Goal: Book appointment/travel/reservation

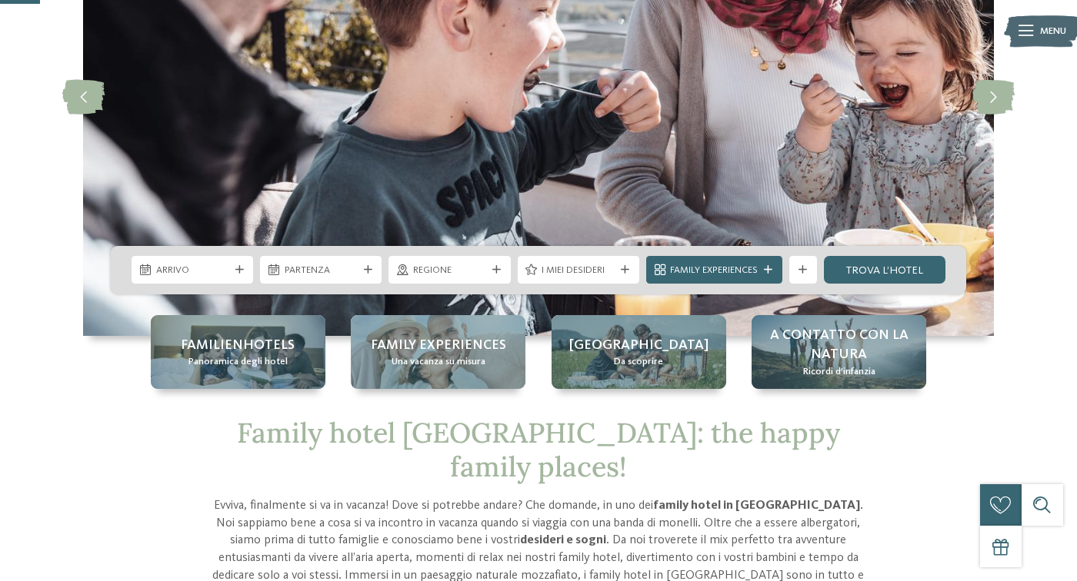
scroll to position [222, 0]
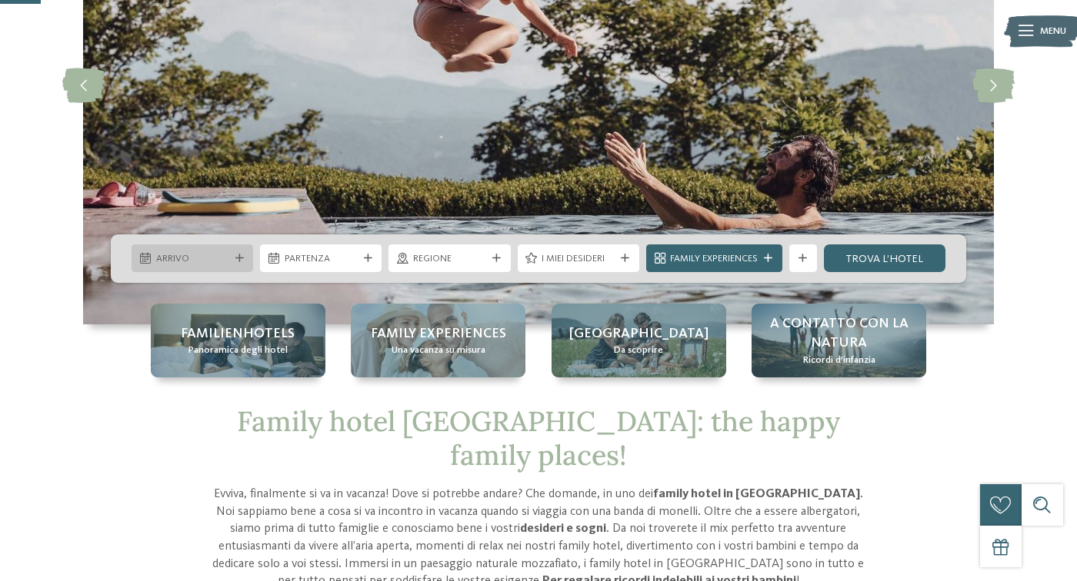
click at [238, 259] on icon at bounding box center [239, 259] width 8 height 8
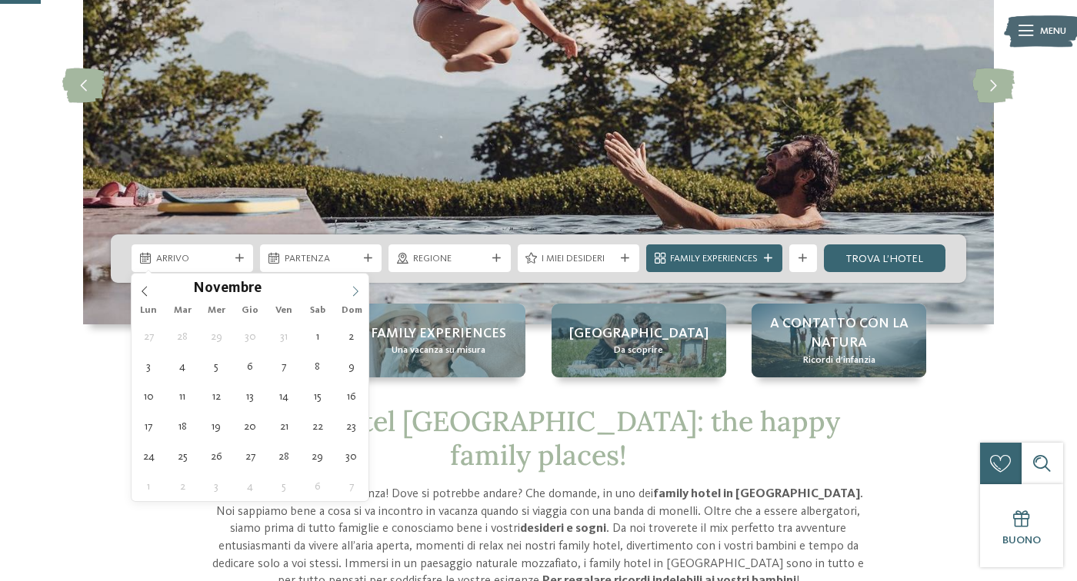
click at [359, 291] on icon at bounding box center [355, 291] width 11 height 11
type div "29.12.2025"
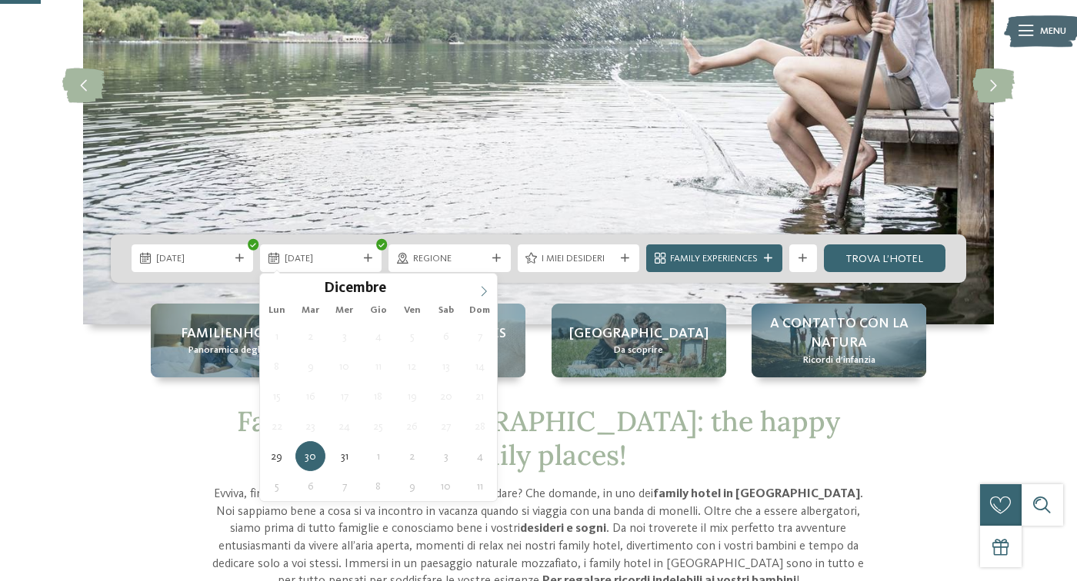
type input "****"
click at [490, 286] on span at bounding box center [484, 287] width 26 height 26
type div "03.01.2026"
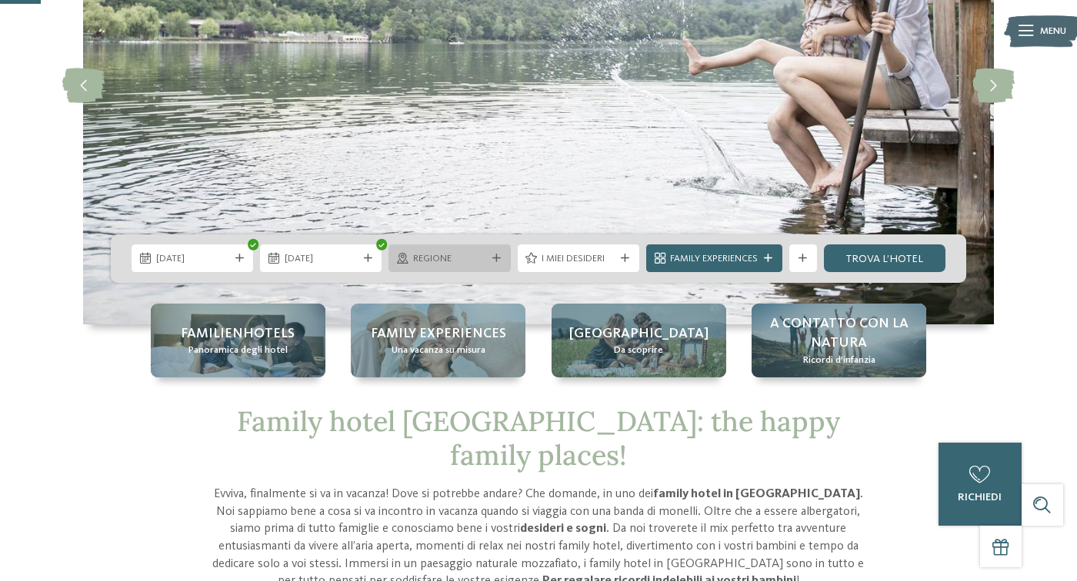
click at [443, 258] on span "Regione" at bounding box center [449, 259] width 73 height 14
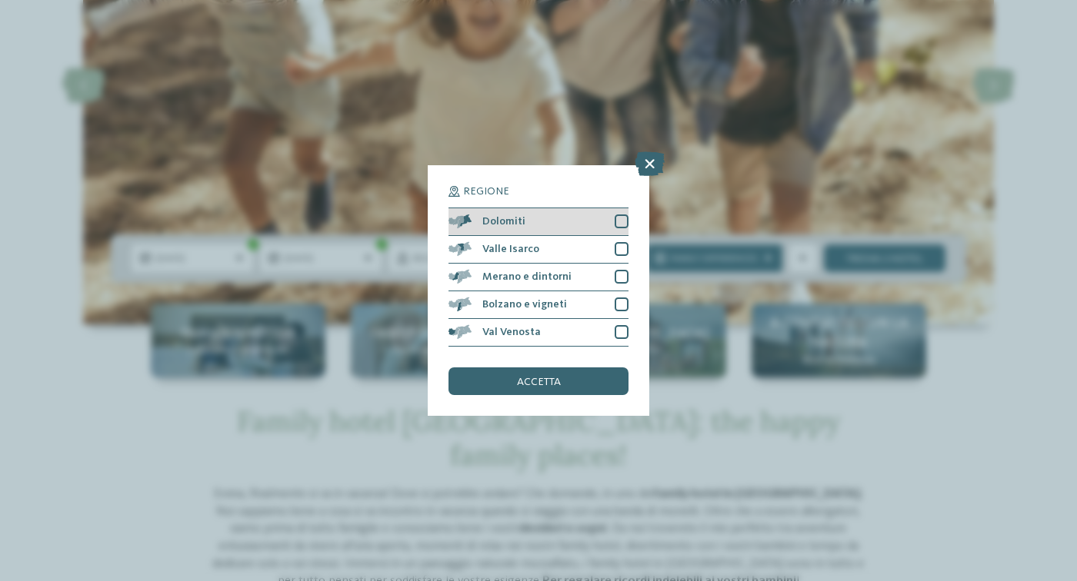
click at [621, 226] on div at bounding box center [621, 222] width 14 height 14
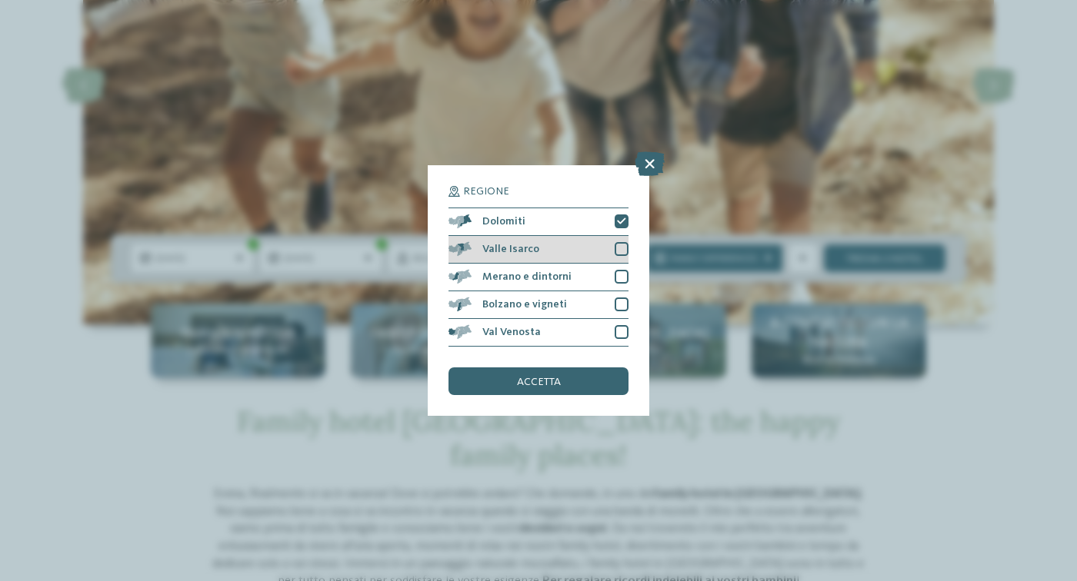
click at [621, 246] on div at bounding box center [621, 249] width 14 height 14
click at [618, 270] on div at bounding box center [621, 277] width 14 height 14
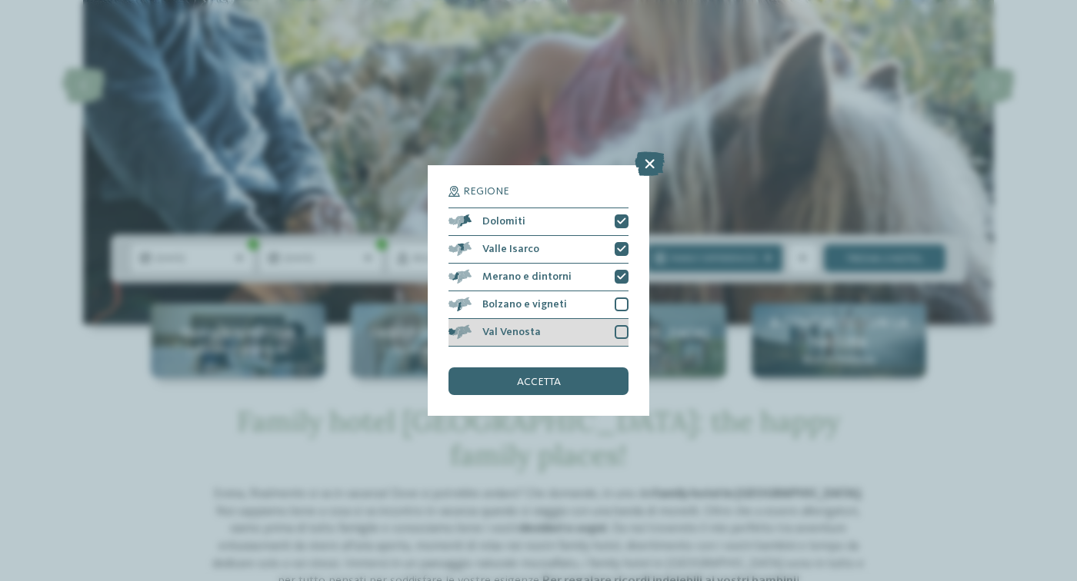
click at [624, 320] on div "Val Venosta" at bounding box center [538, 333] width 180 height 28
click at [557, 381] on span "accetta" at bounding box center [539, 382] width 44 height 11
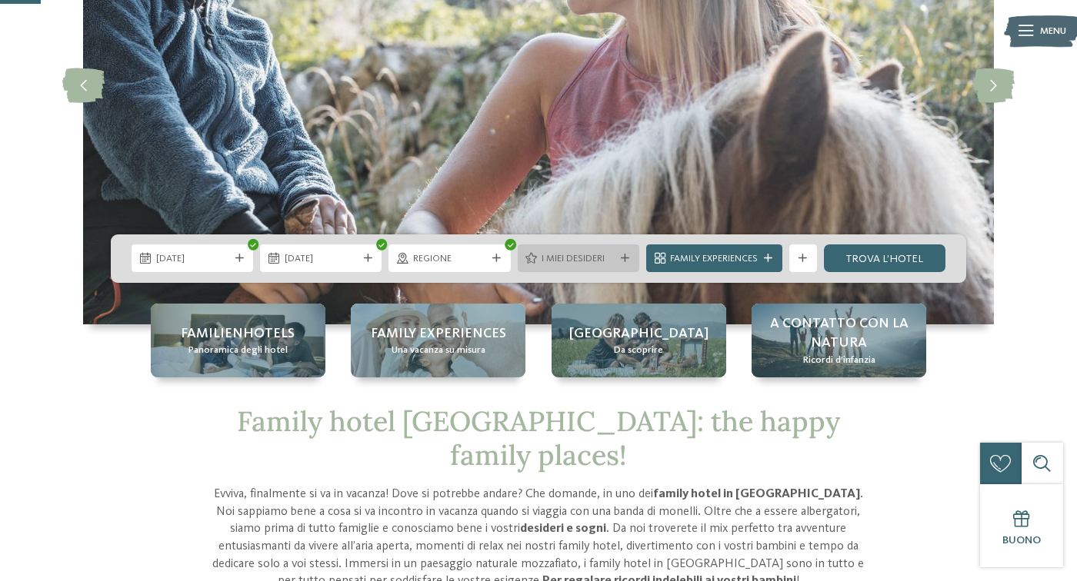
click at [540, 257] on div "I miei desideri" at bounding box center [578, 258] width 80 height 15
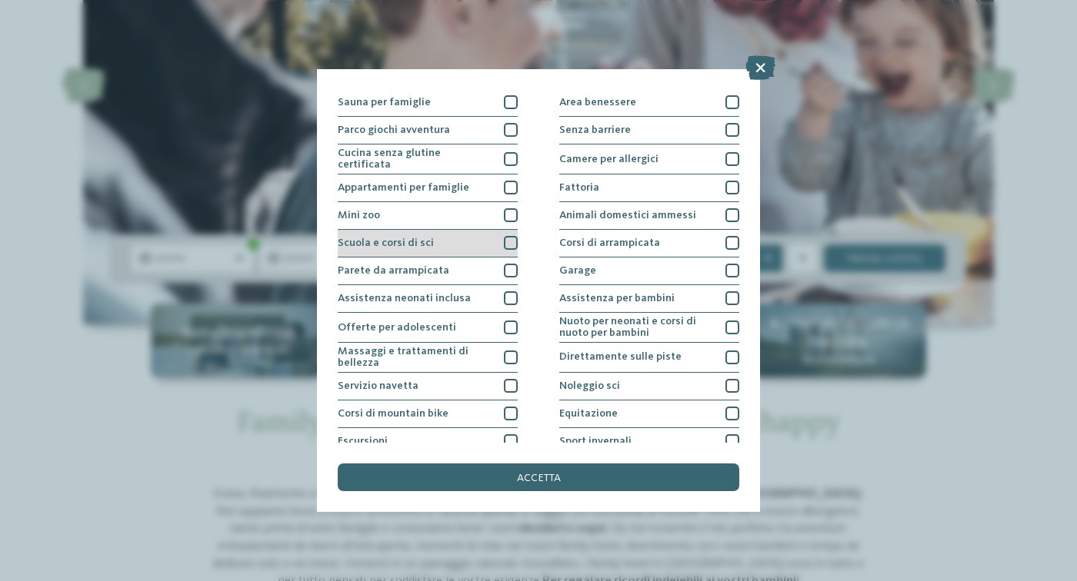
scroll to position [90, 0]
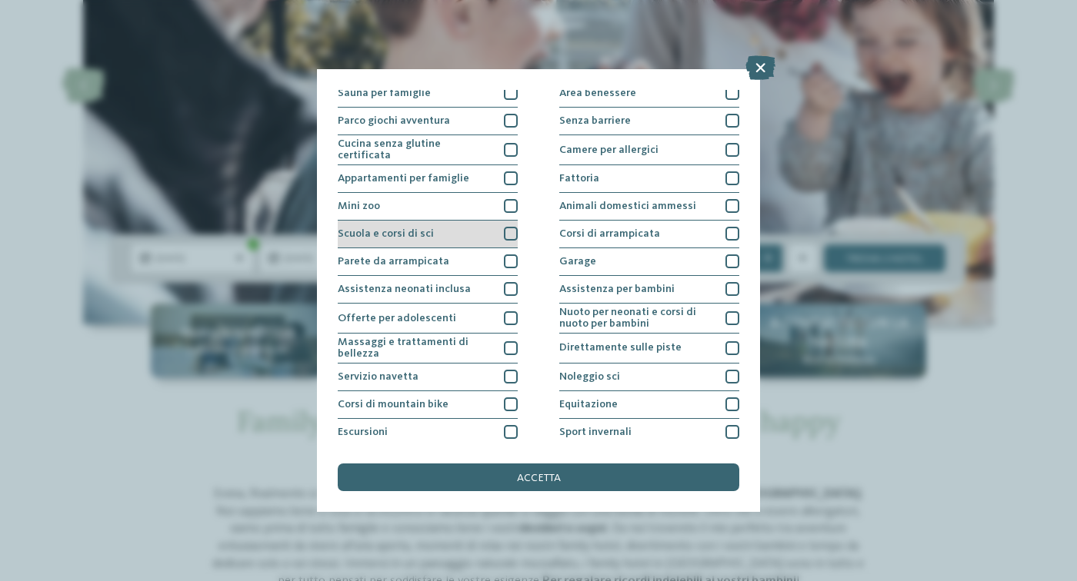
click at [435, 241] on div "Scuola e corsi di sci" at bounding box center [428, 235] width 180 height 28
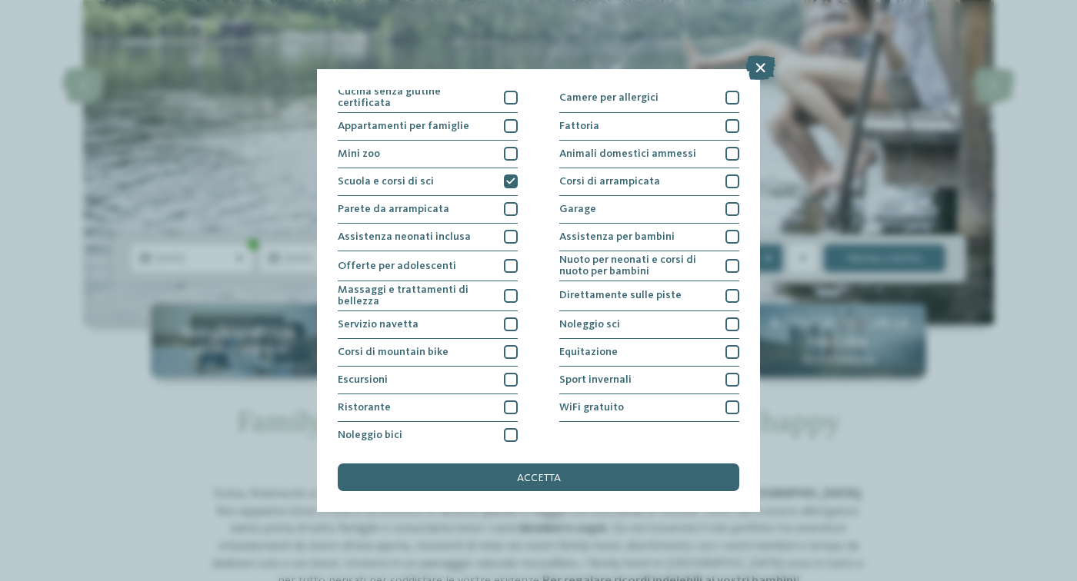
scroll to position [147, 0]
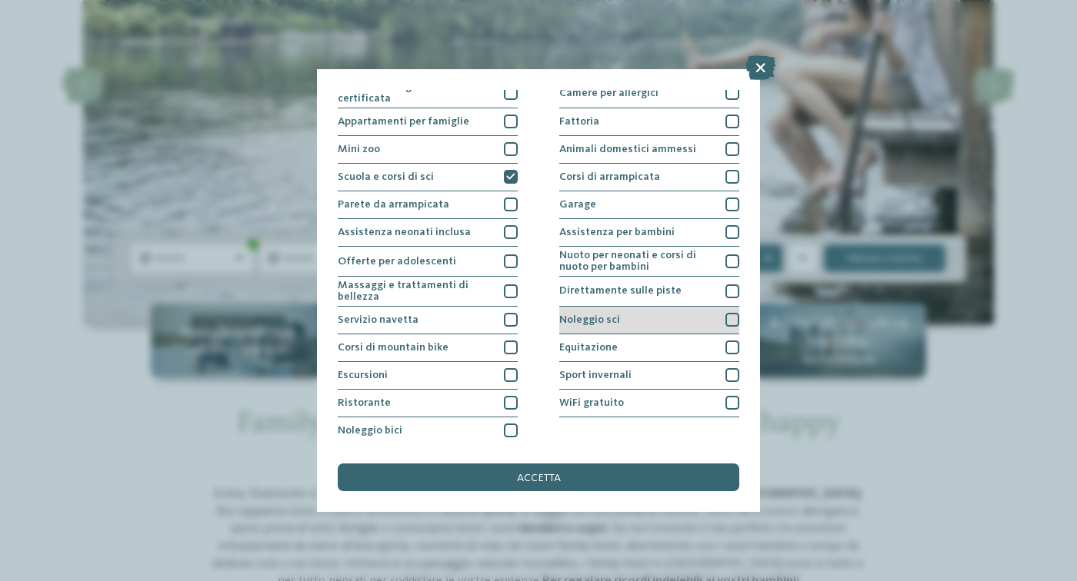
click at [606, 316] on span "Noleggio sci" at bounding box center [589, 320] width 61 height 11
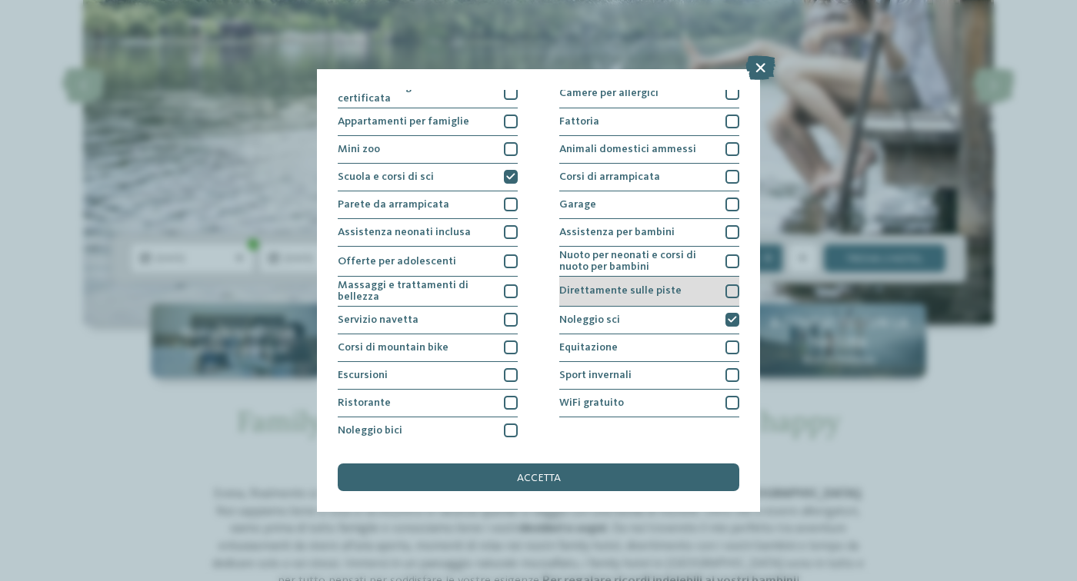
click at [609, 295] on div "Direttamente sulle piste" at bounding box center [649, 292] width 180 height 30
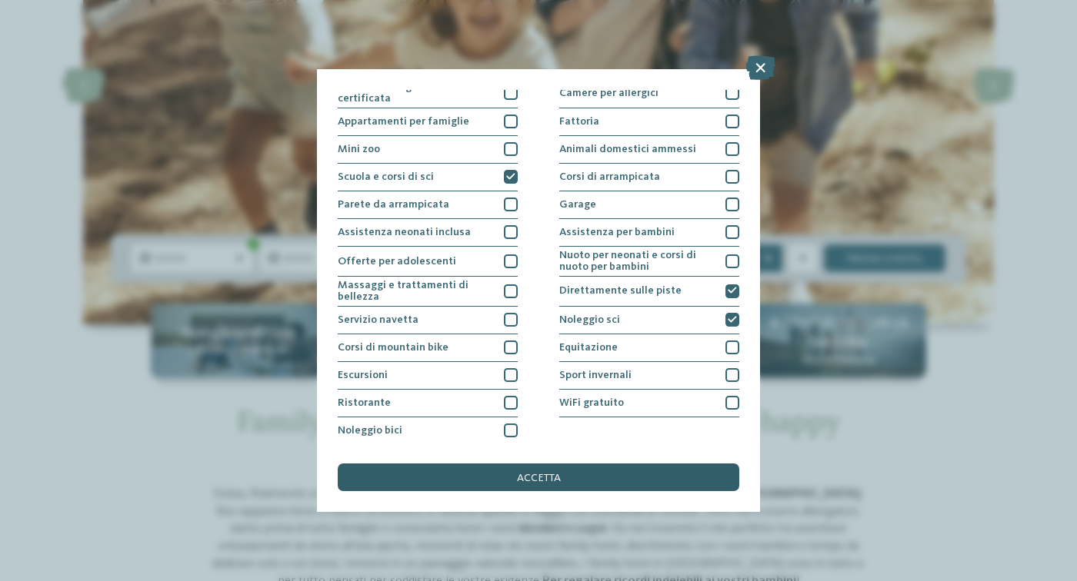
click at [525, 468] on div "accetta" at bounding box center [538, 478] width 401 height 28
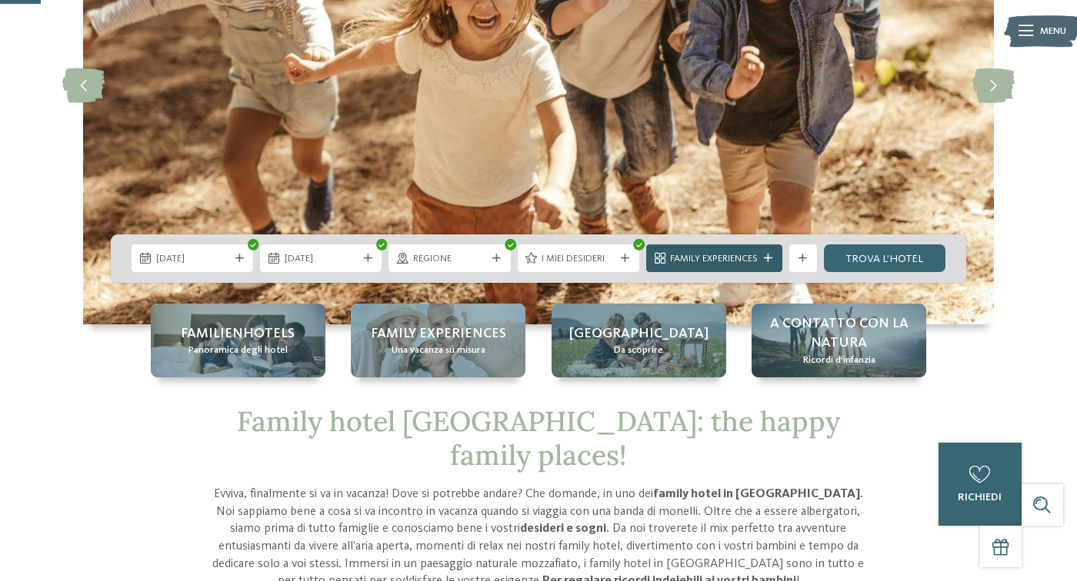
click at [729, 265] on span "Family Experiences" at bounding box center [714, 259] width 88 height 14
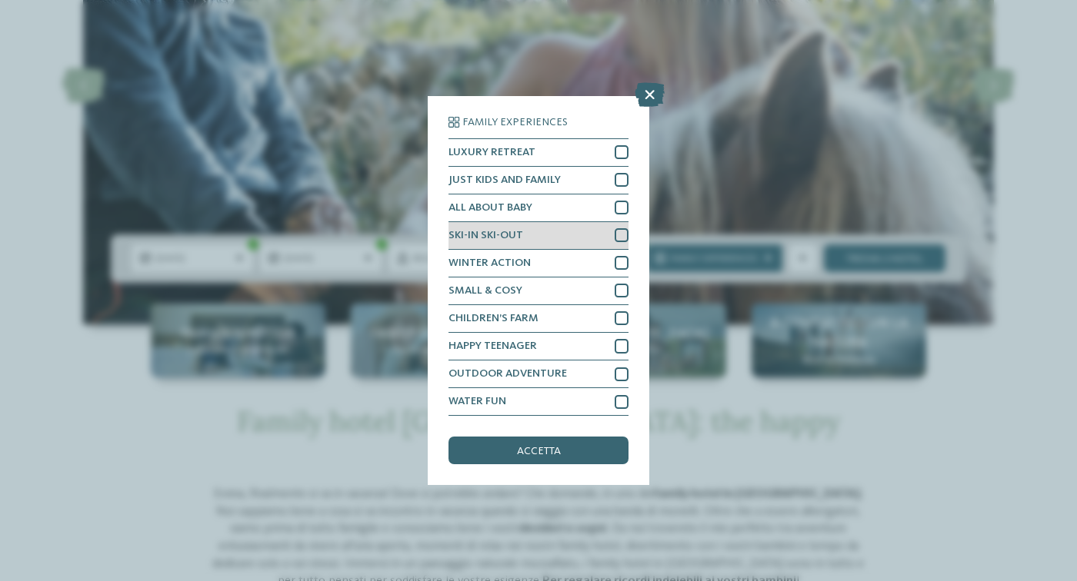
click at [565, 238] on div "SKI-IN SKI-OUT" at bounding box center [538, 236] width 180 height 28
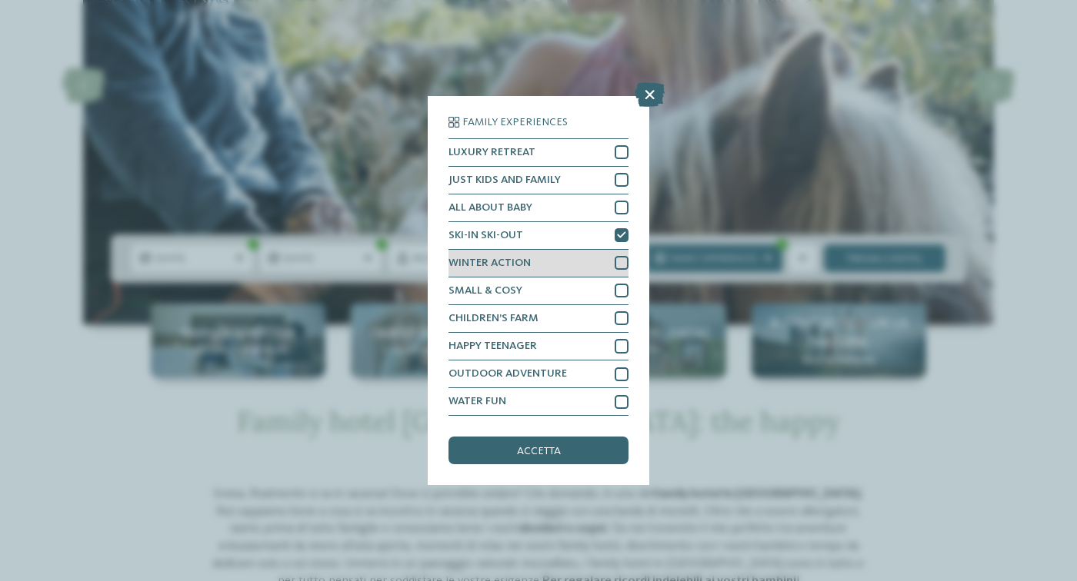
click at [560, 260] on div "WINTER ACTION" at bounding box center [538, 264] width 180 height 28
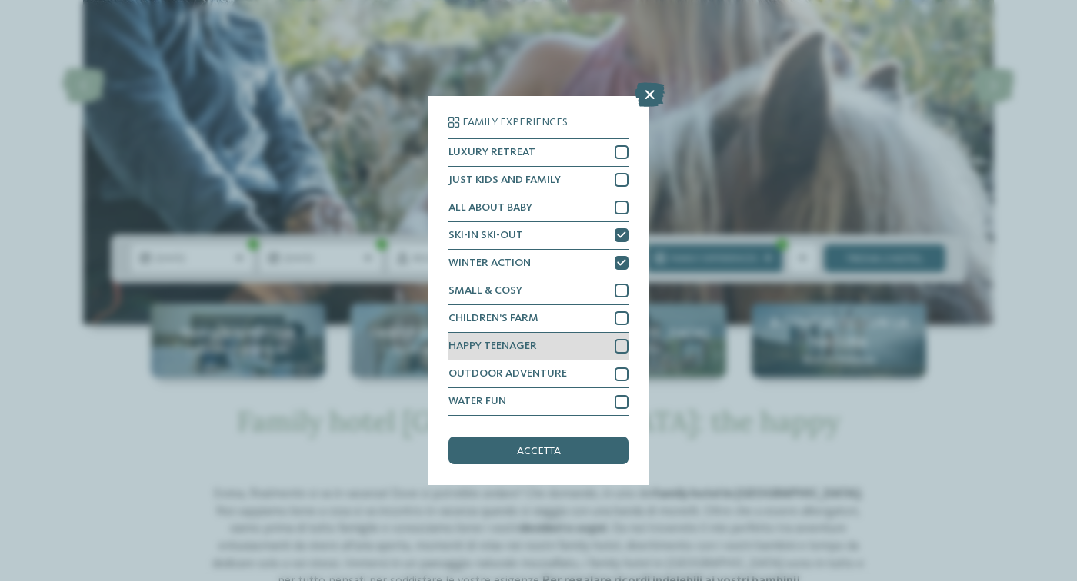
click at [551, 347] on div "HAPPY TEENAGER" at bounding box center [538, 347] width 180 height 28
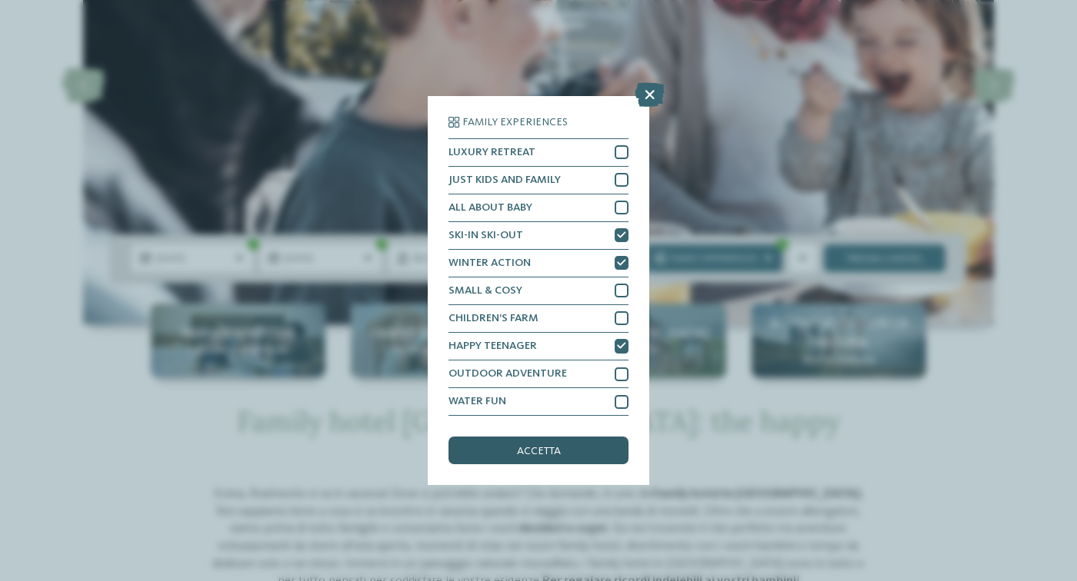
click at [533, 458] on div "accetta" at bounding box center [538, 451] width 180 height 28
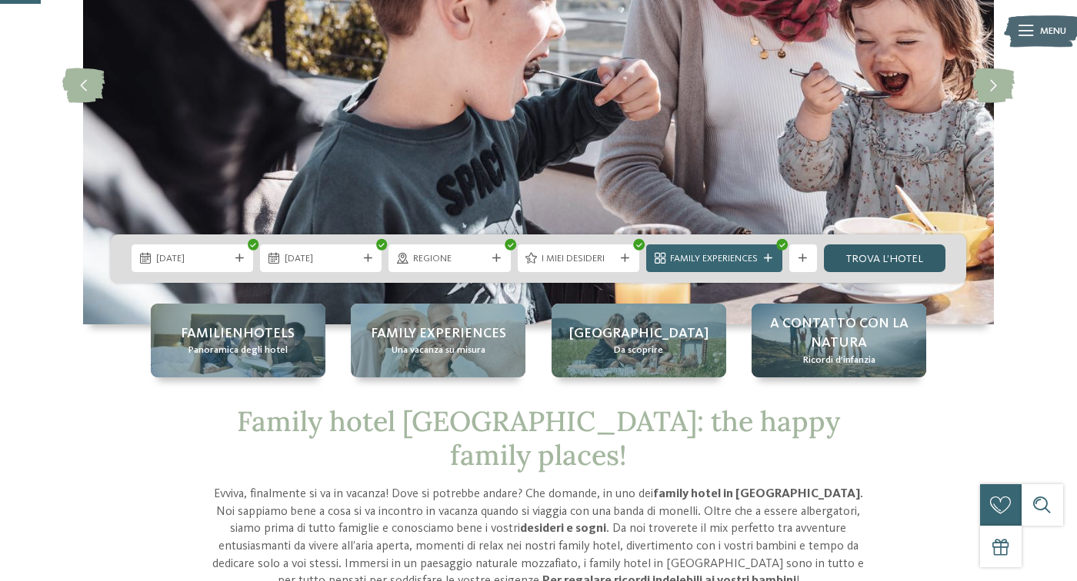
click at [901, 256] on link "trova l’hotel" at bounding box center [885, 259] width 122 height 28
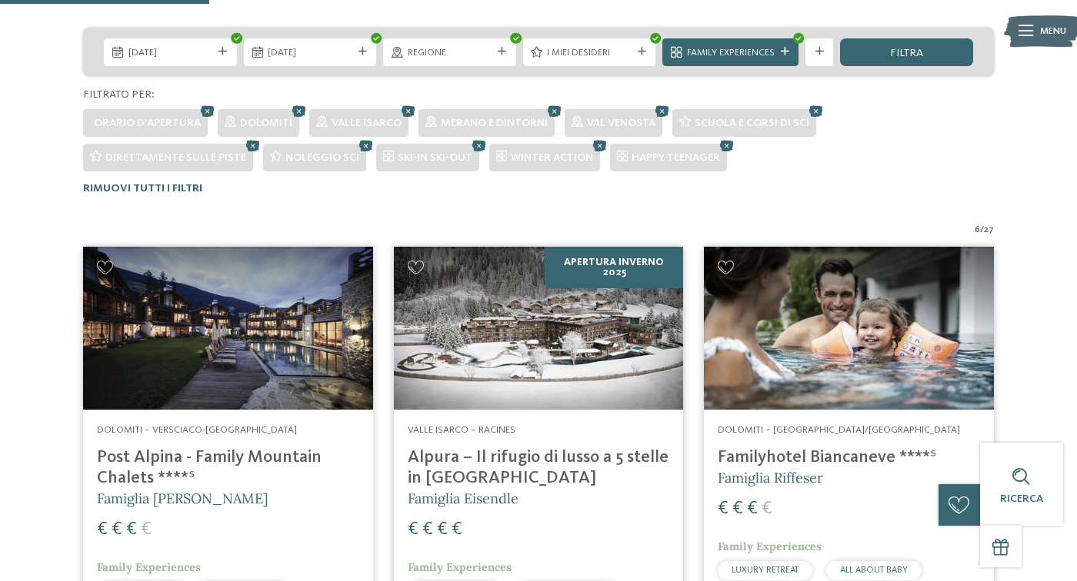
scroll to position [337, 0]
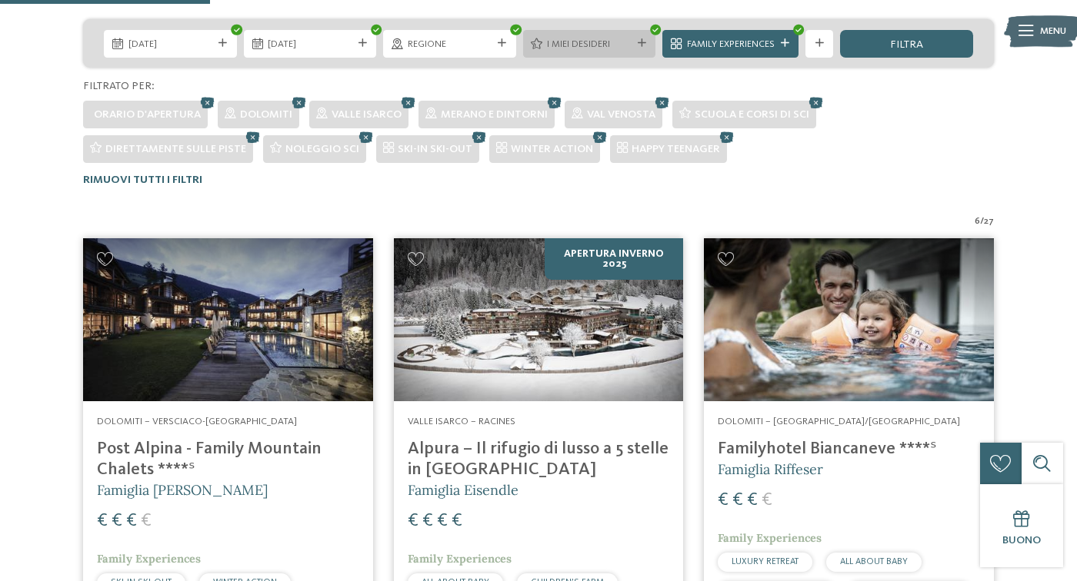
drag, startPoint x: 594, startPoint y: 322, endPoint x: 611, endPoint y: 35, distance: 288.1
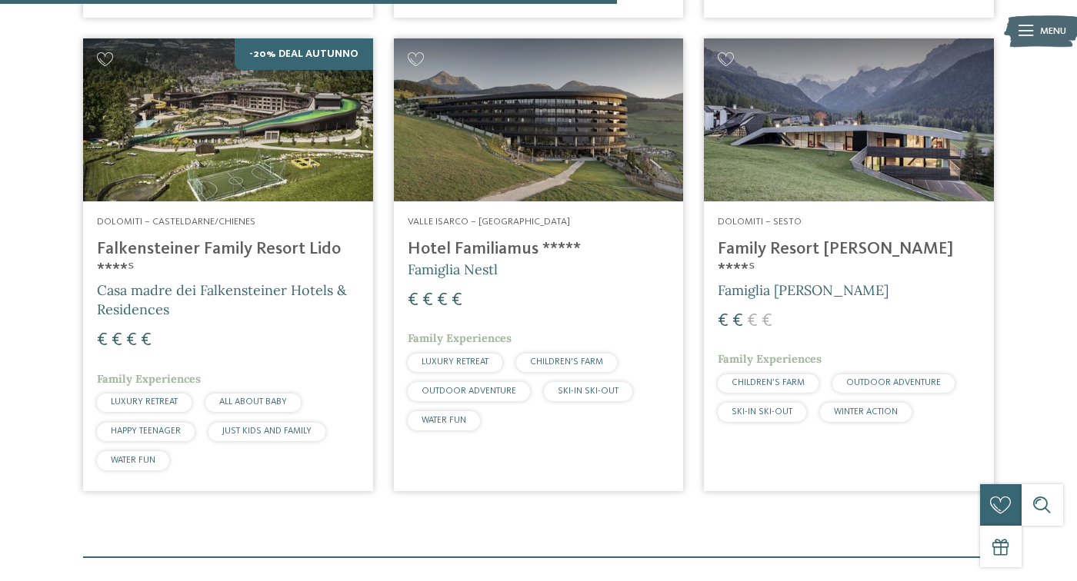
scroll to position [1002, 0]
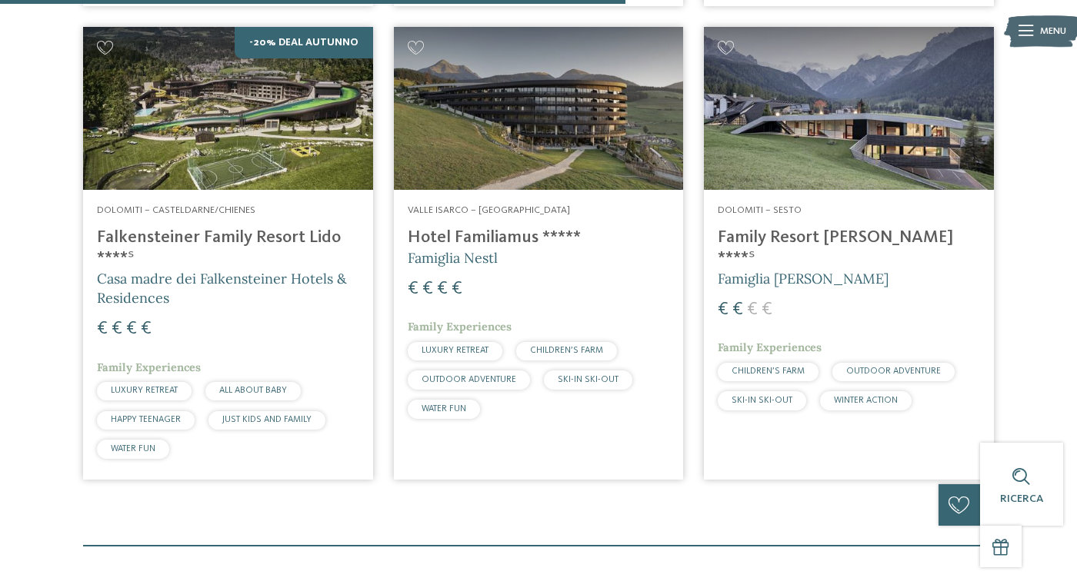
click at [175, 242] on h4 "Falkensteiner Family Resort Lido ****ˢ" at bounding box center [228, 249] width 262 height 42
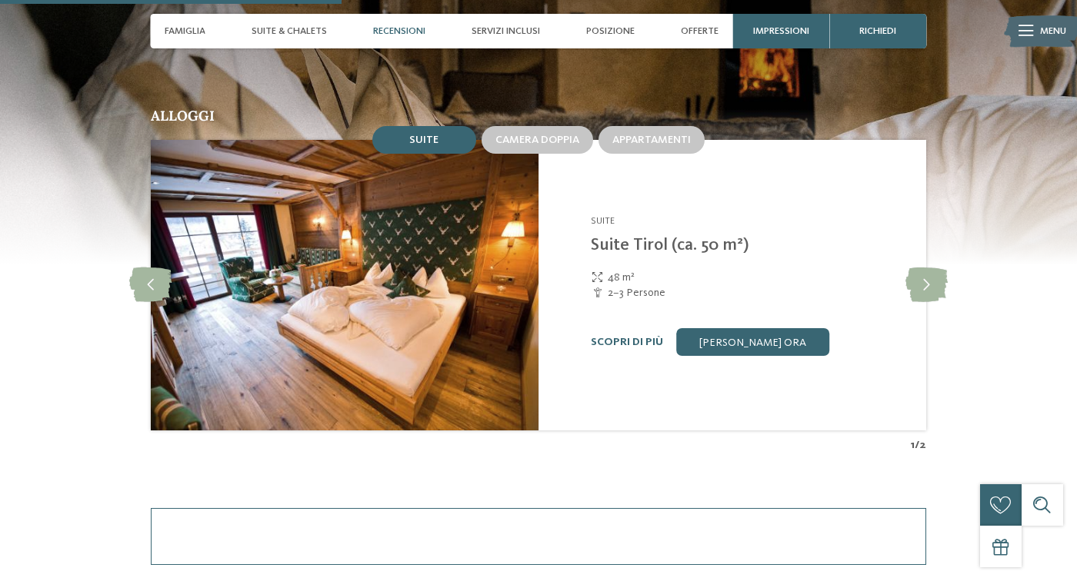
scroll to position [1372, 0]
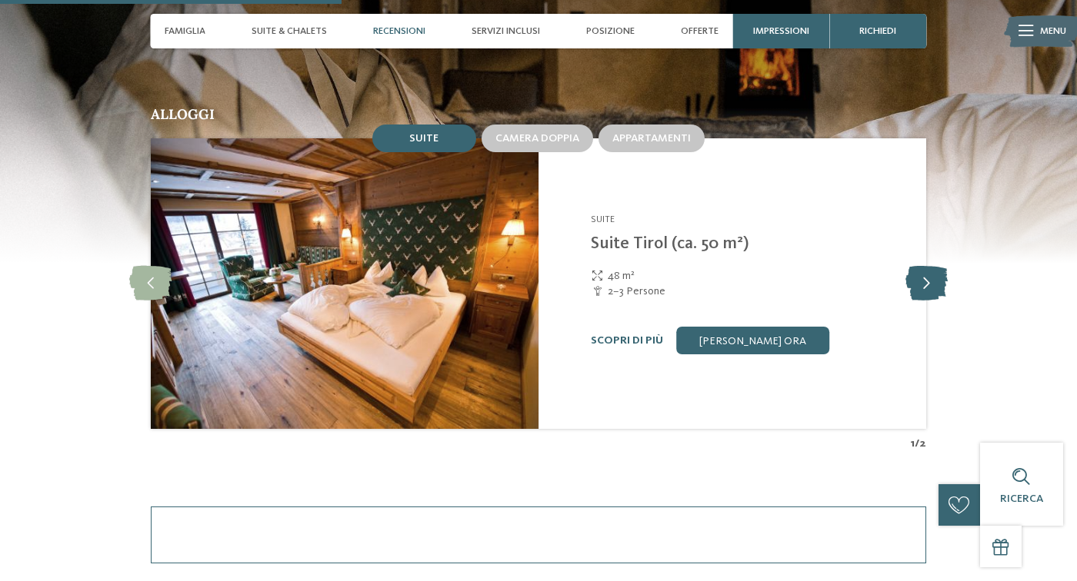
click at [925, 275] on icon at bounding box center [926, 284] width 42 height 35
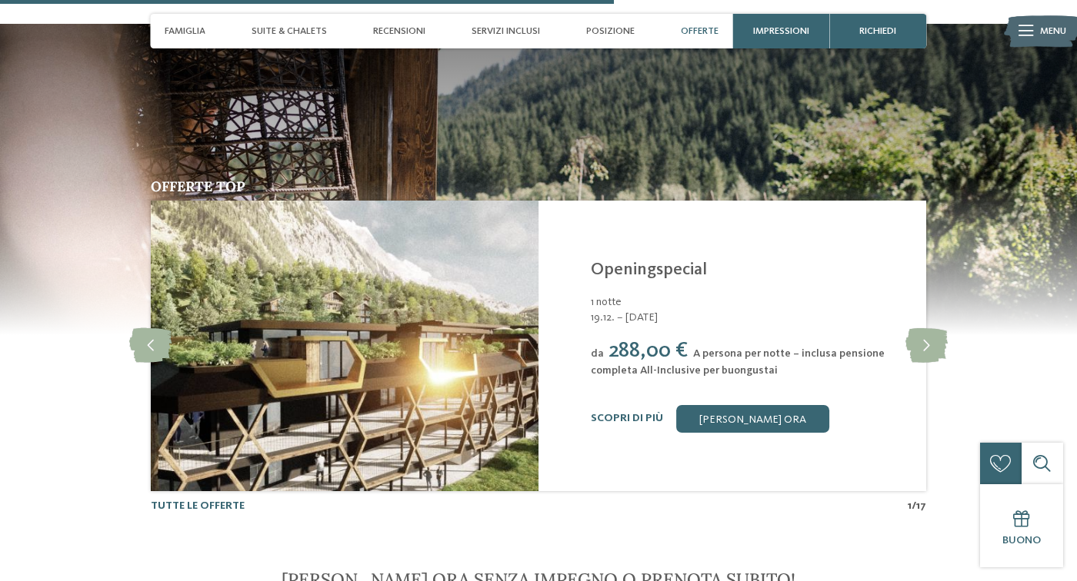
scroll to position [2525, 0]
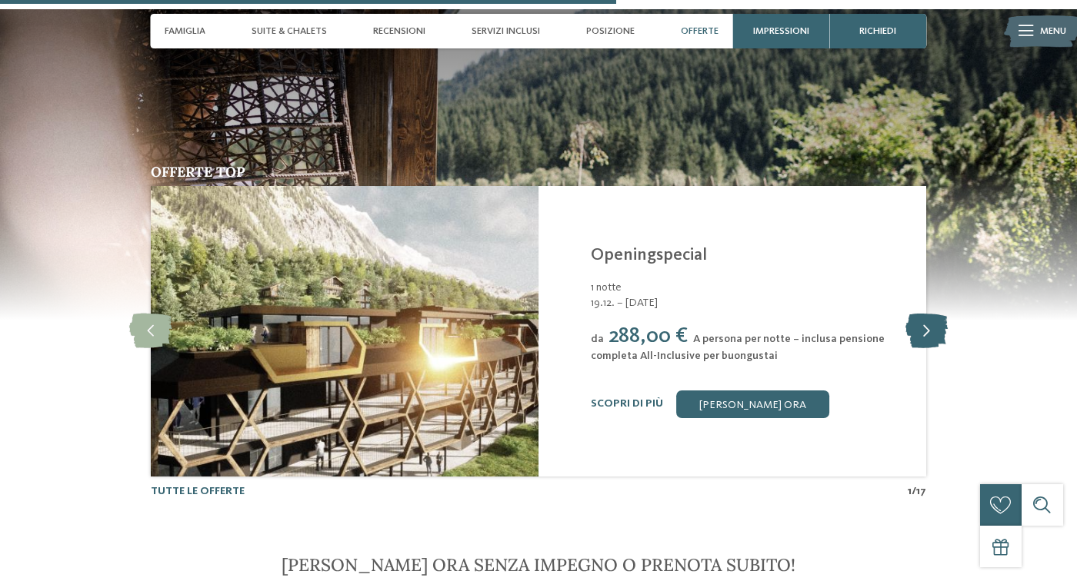
click at [932, 327] on icon at bounding box center [926, 332] width 42 height 35
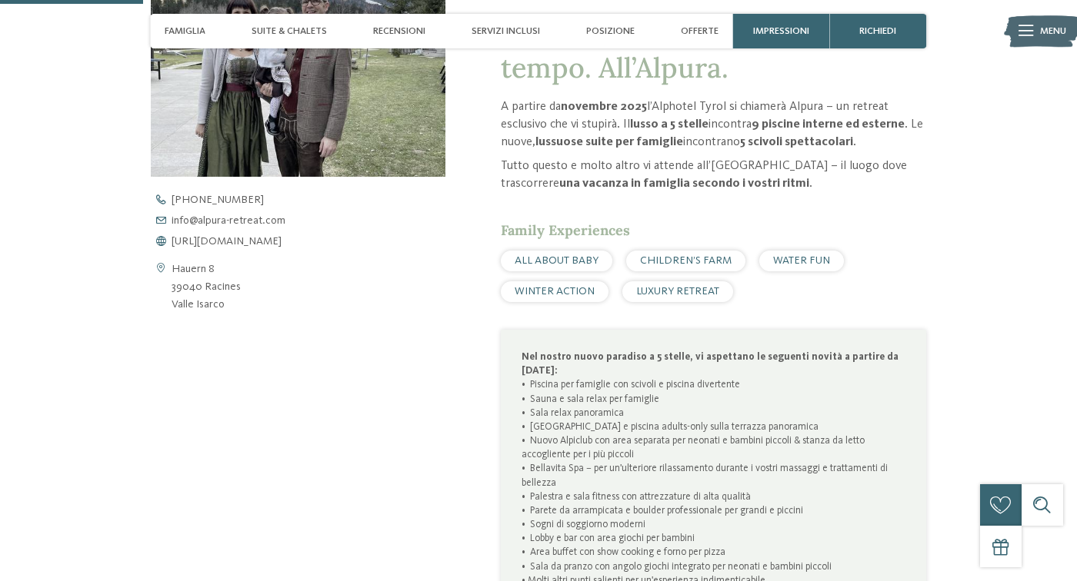
scroll to position [586, 0]
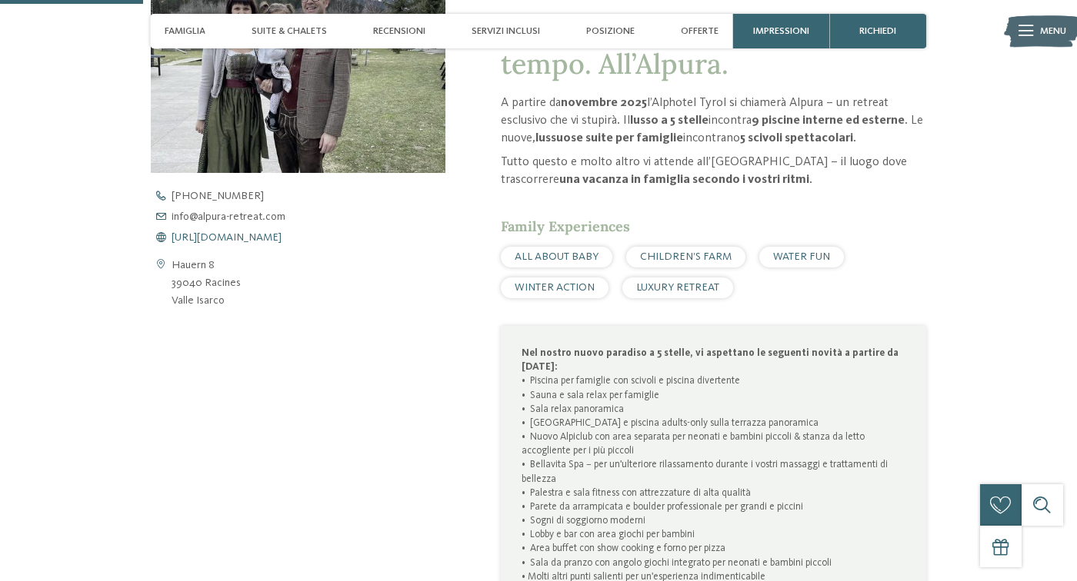
click at [281, 238] on span "https://www.alpura-retreat.com/it" at bounding box center [227, 237] width 110 height 11
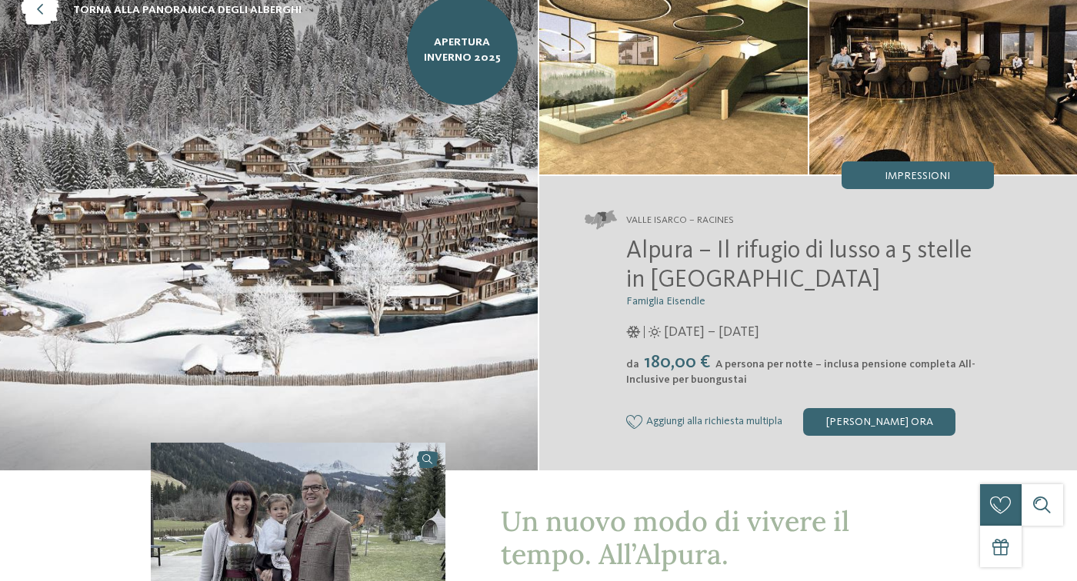
scroll to position [0, 0]
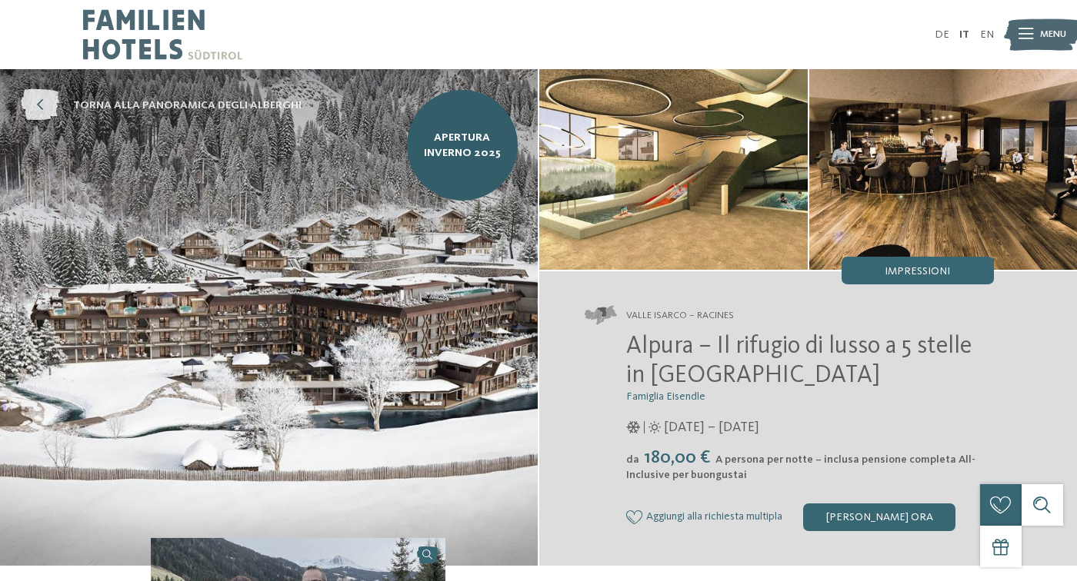
click at [41, 100] on icon at bounding box center [40, 106] width 38 height 32
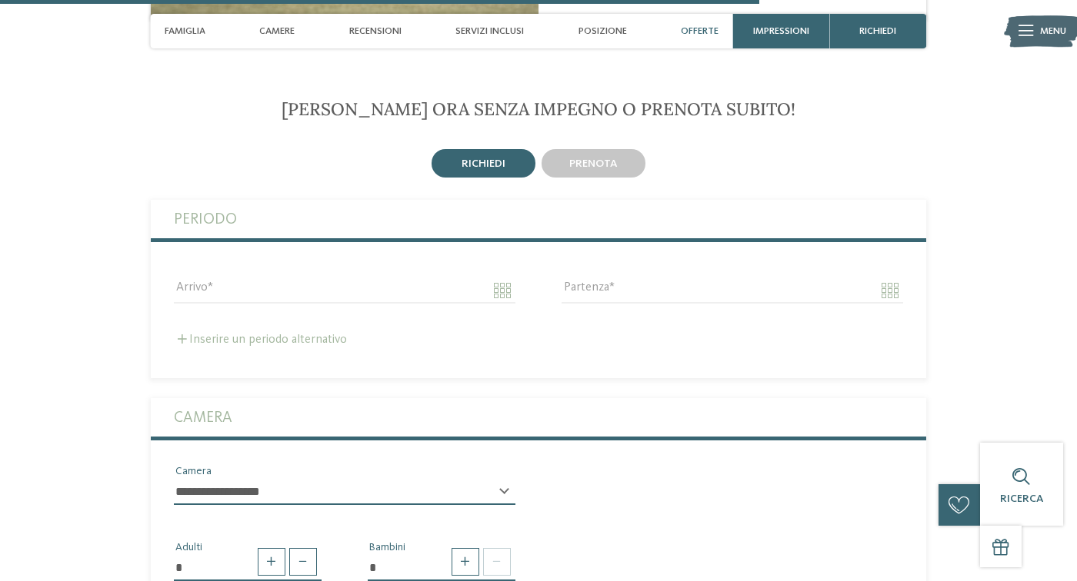
click at [199, 334] on label "Inserire un periodo alternativo" at bounding box center [260, 340] width 173 height 12
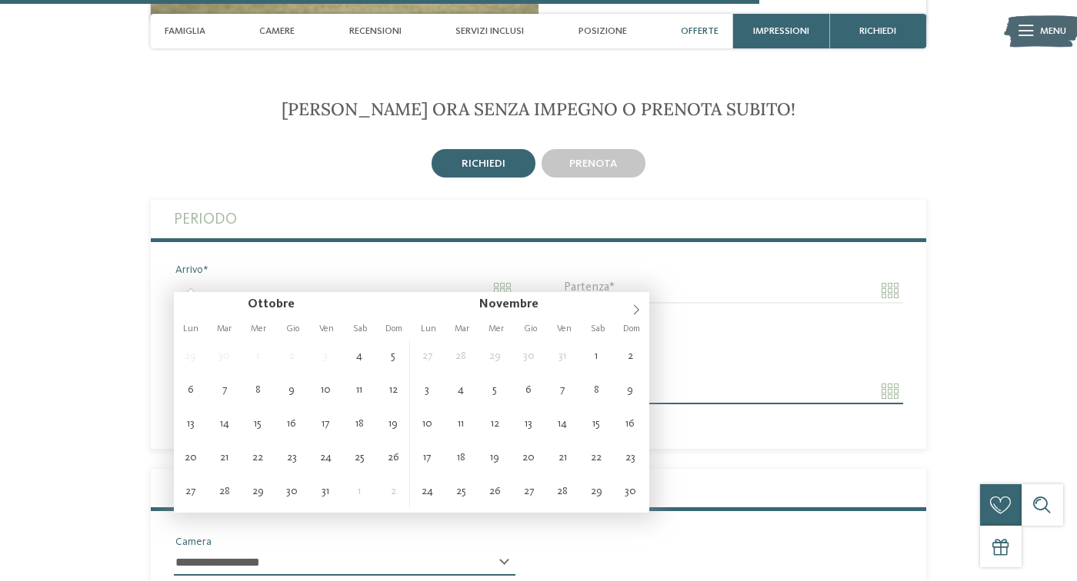
click at [498, 278] on input "Arrivo" at bounding box center [344, 291] width 341 height 26
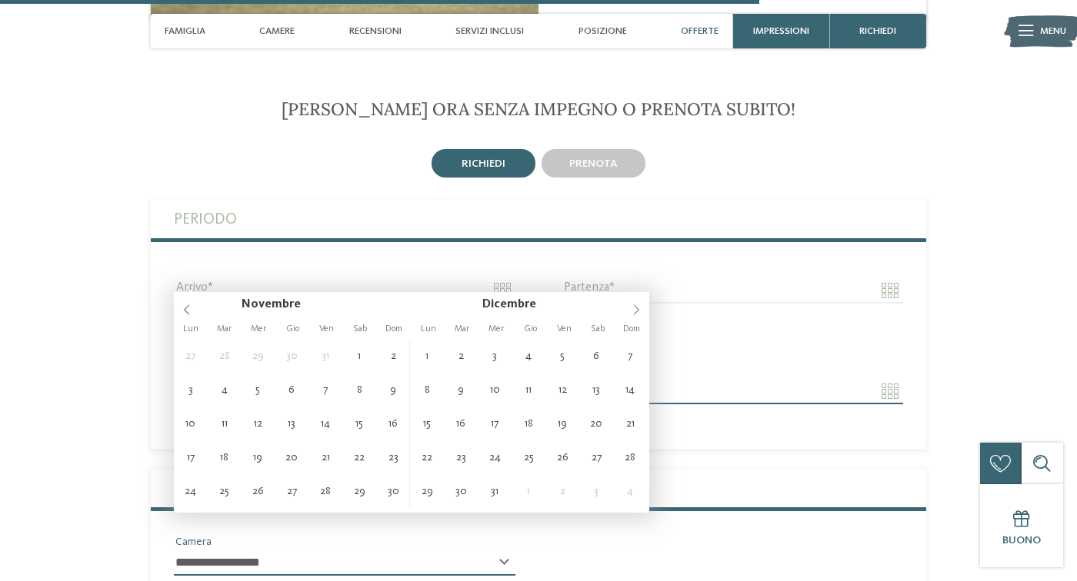
click at [632, 312] on icon at bounding box center [636, 310] width 11 height 11
type input "**********"
type input "****"
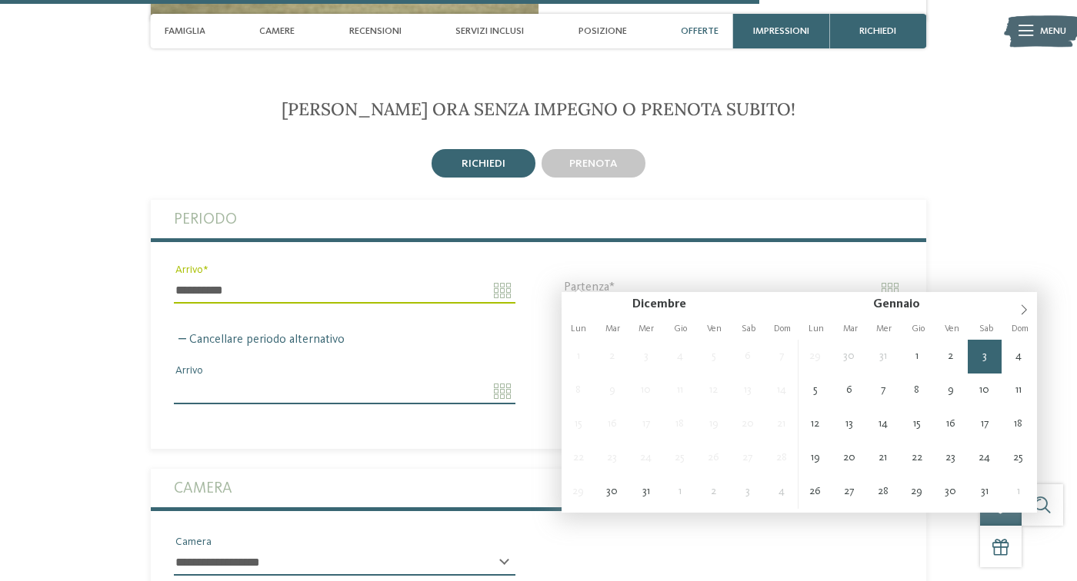
type input "**********"
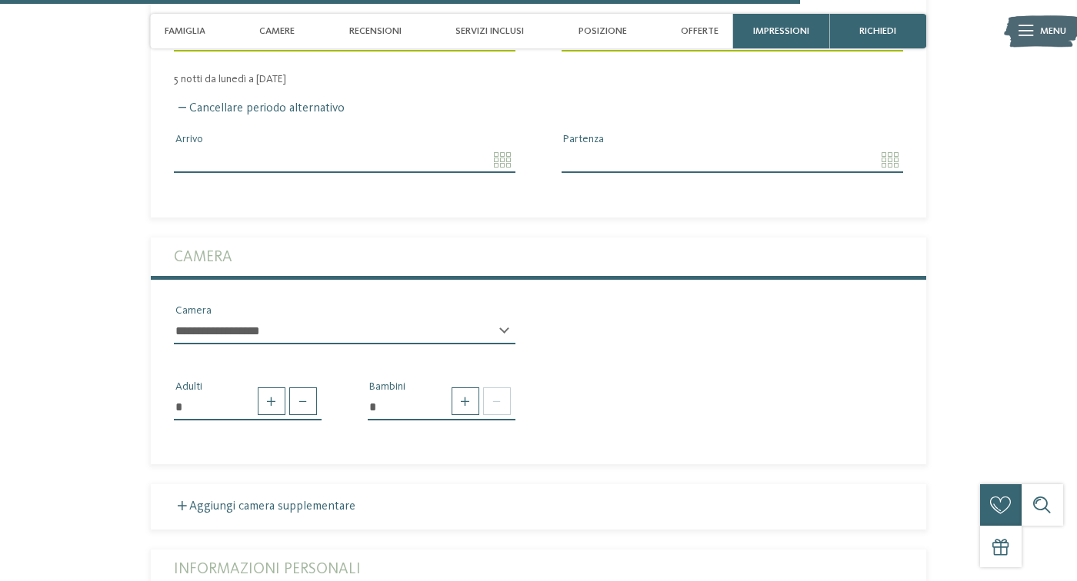
scroll to position [3640, 0]
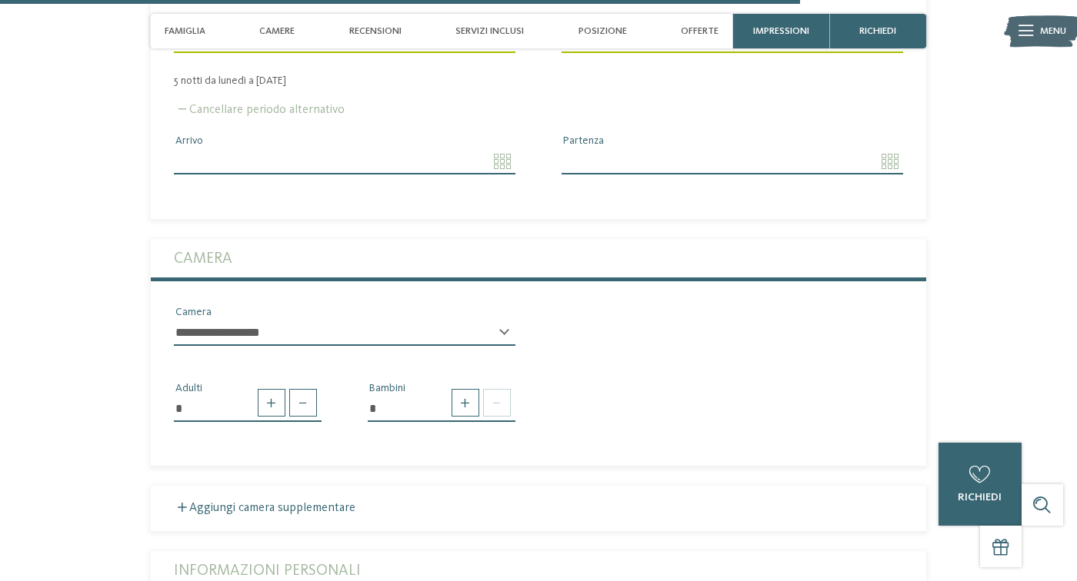
click at [179, 105] on span at bounding box center [182, 109] width 9 height 9
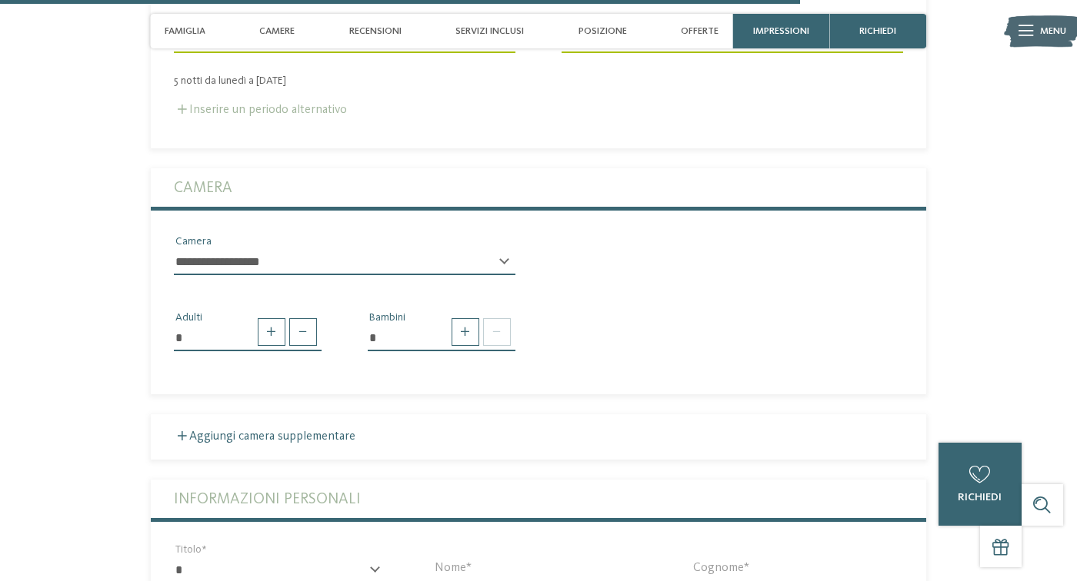
click at [254, 249] on select "**********" at bounding box center [344, 262] width 341 height 26
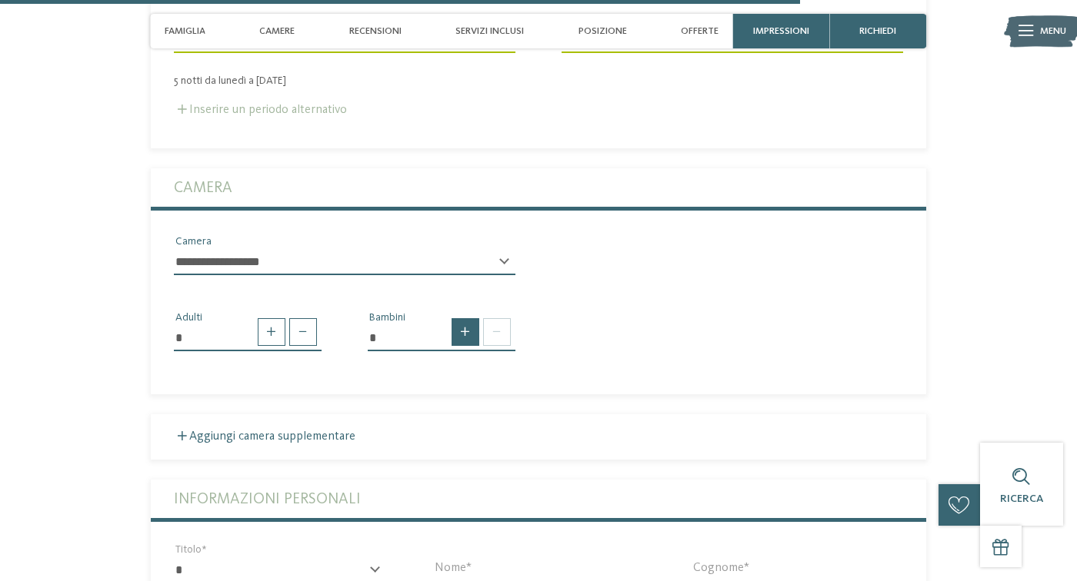
click at [460, 318] on span at bounding box center [465, 332] width 28 height 28
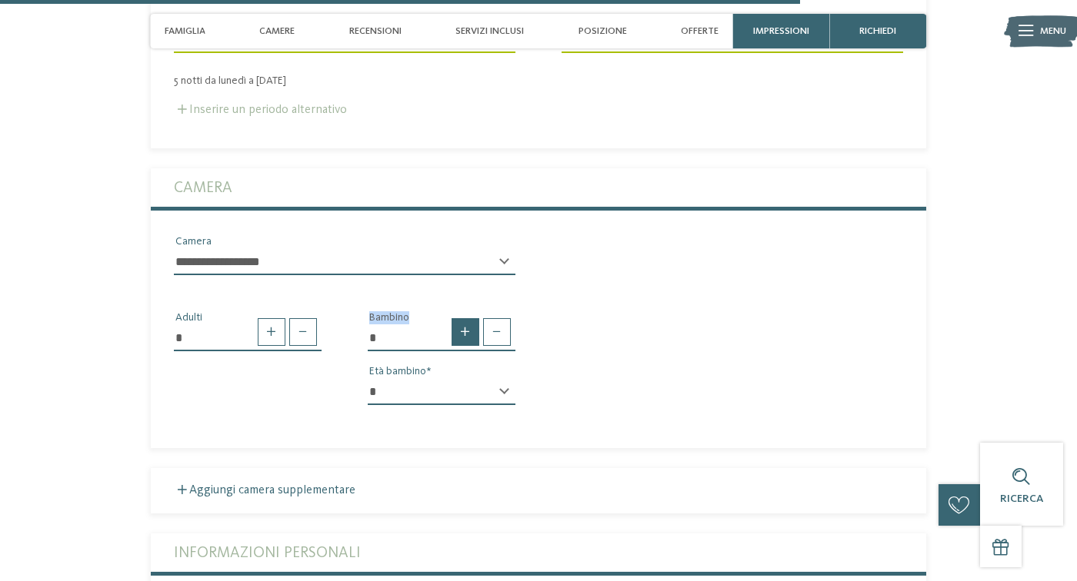
click at [460, 318] on span at bounding box center [465, 332] width 28 height 28
type input "*"
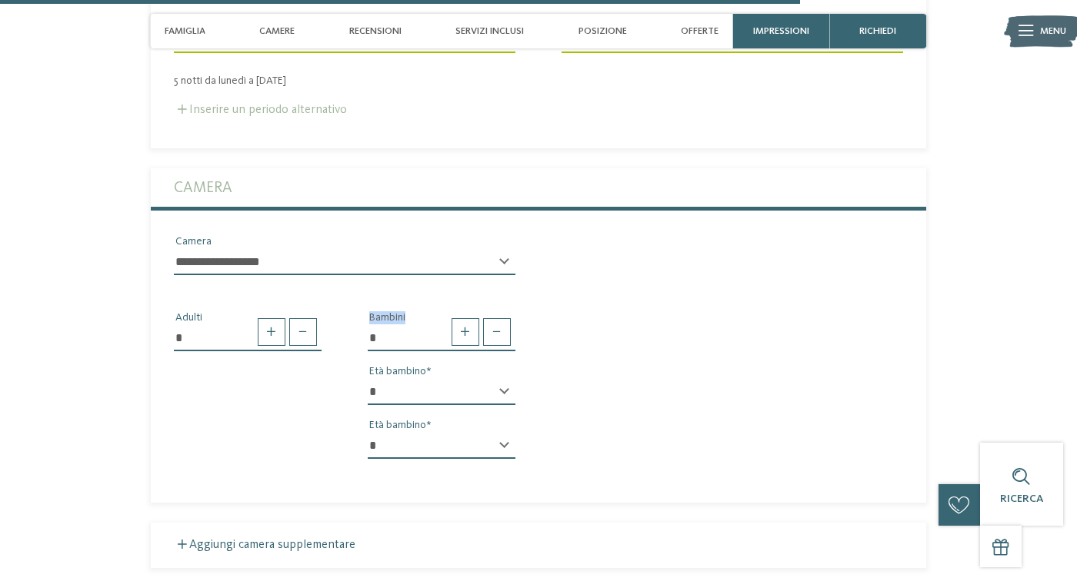
click at [415, 381] on select "* * * * * * * * * * * ** ** ** ** ** ** ** **" at bounding box center [442, 392] width 148 height 26
select select "**"
click at [422, 433] on select "* * * * * * * * * * * ** ** ** ** ** ** ** **" at bounding box center [442, 446] width 148 height 26
select select "**"
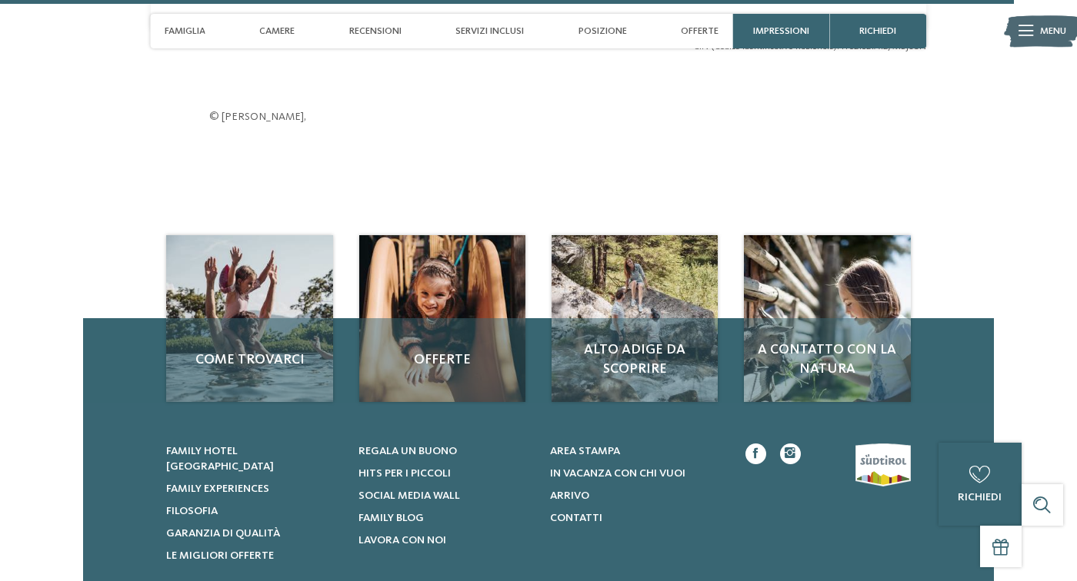
scroll to position [4653, 0]
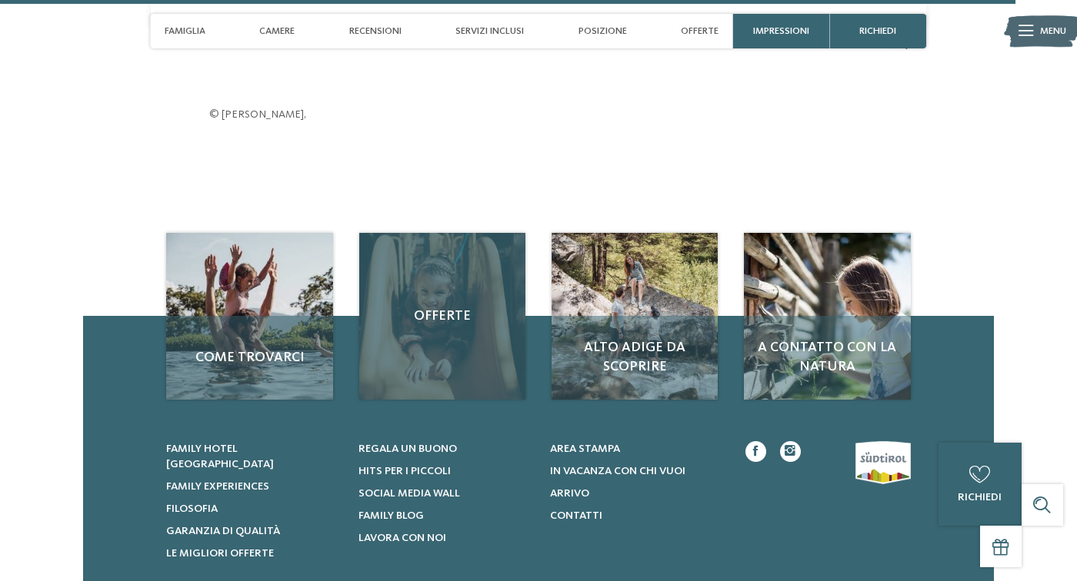
click at [438, 344] on div "Offerte" at bounding box center [442, 316] width 167 height 167
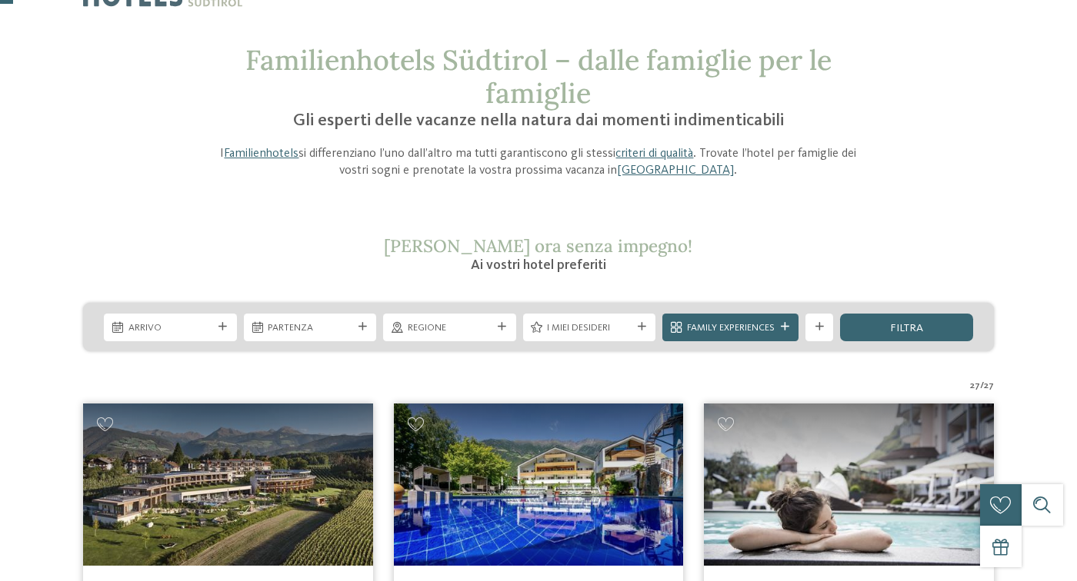
scroll to position [52, 0]
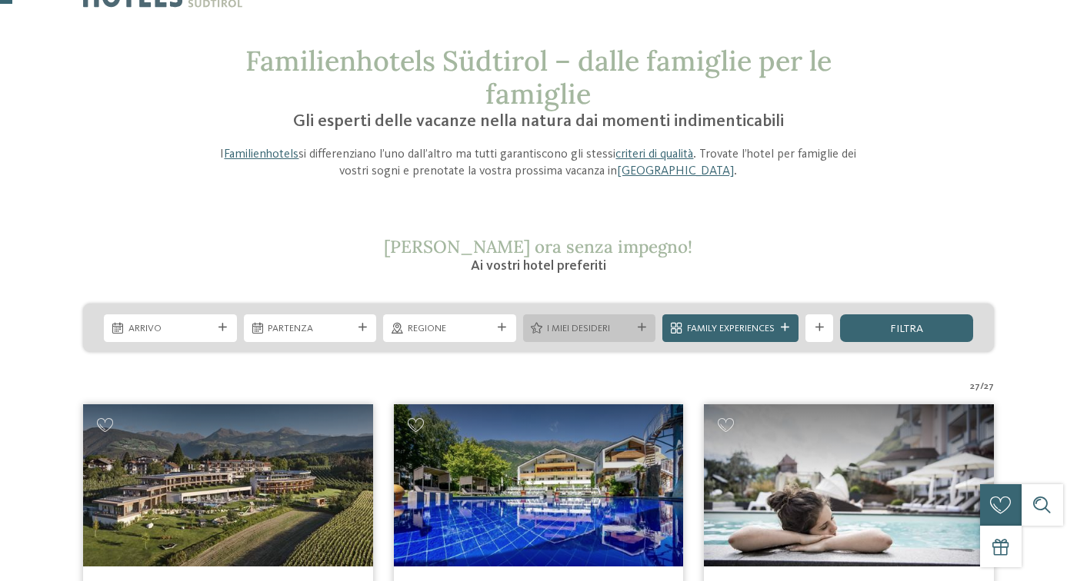
click at [567, 328] on span "I miei desideri" at bounding box center [589, 329] width 85 height 14
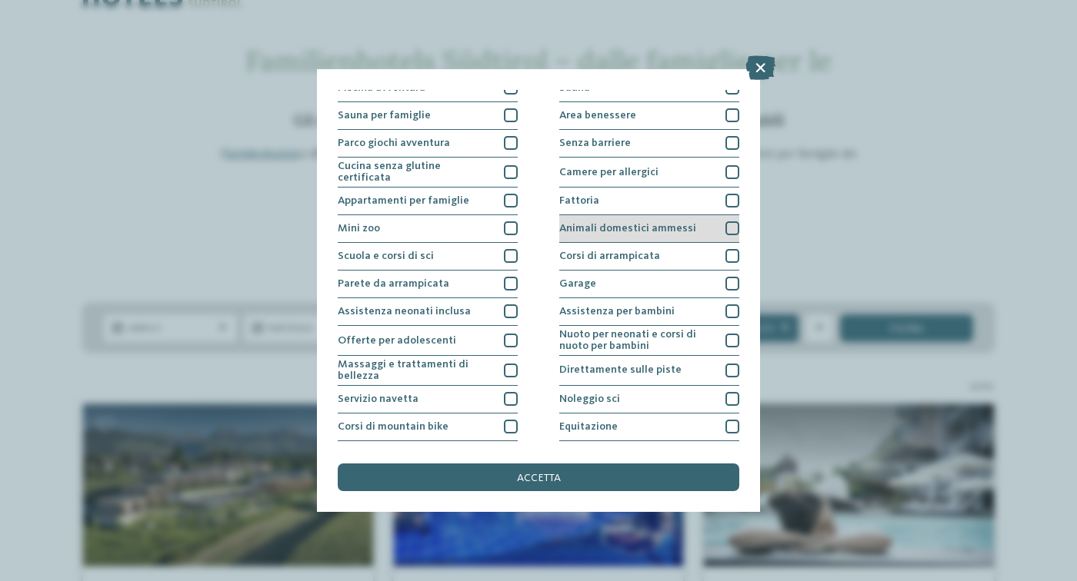
scroll to position [147, 0]
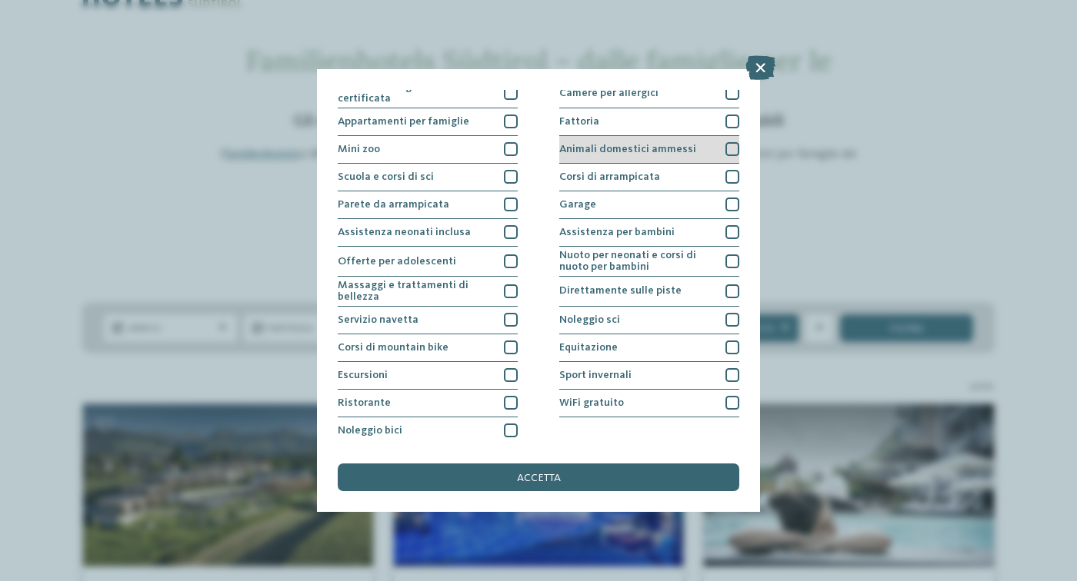
click at [605, 295] on div "Direttamente sulle piste" at bounding box center [649, 292] width 180 height 30
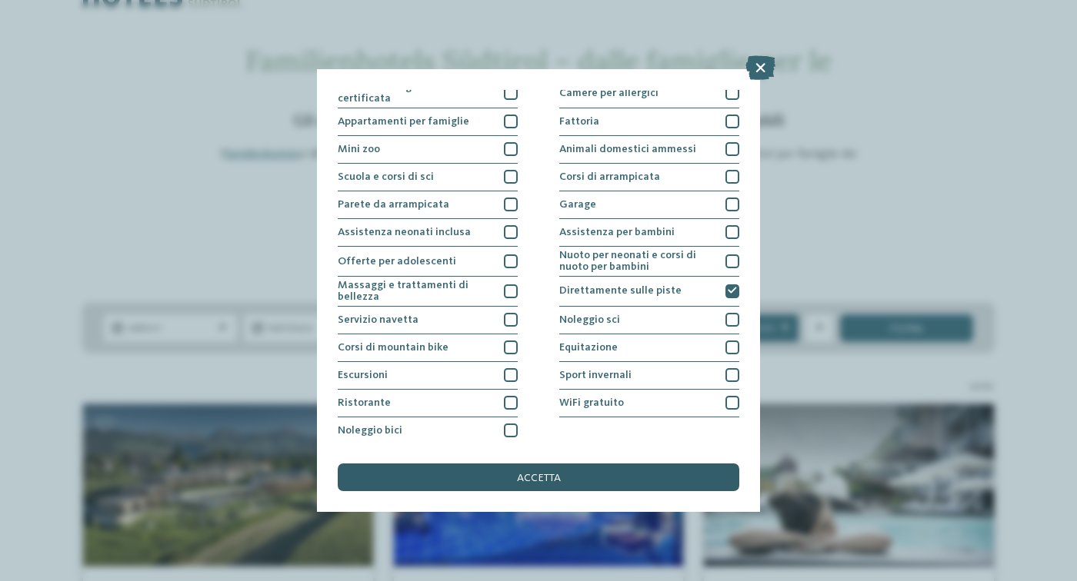
click at [584, 484] on div "accetta" at bounding box center [538, 478] width 401 height 28
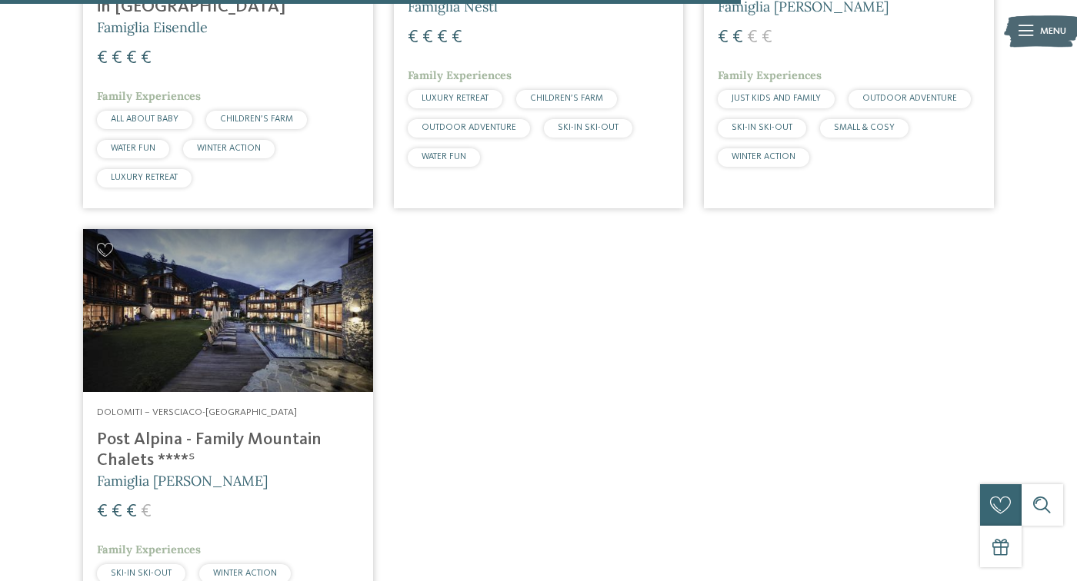
scroll to position [1733, 0]
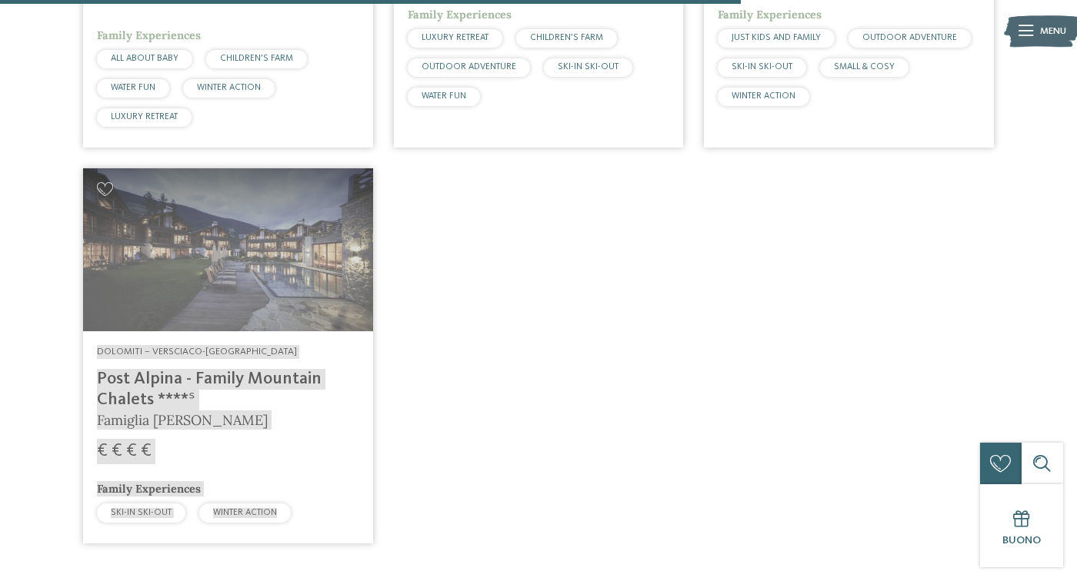
drag, startPoint x: 272, startPoint y: 381, endPoint x: 676, endPoint y: 105, distance: 488.7
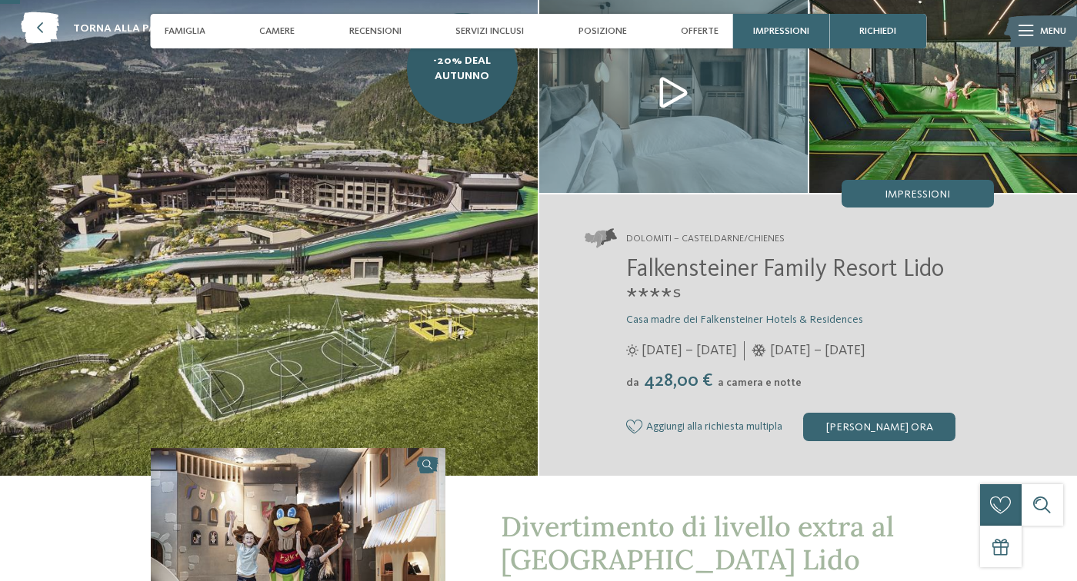
scroll to position [90, 0]
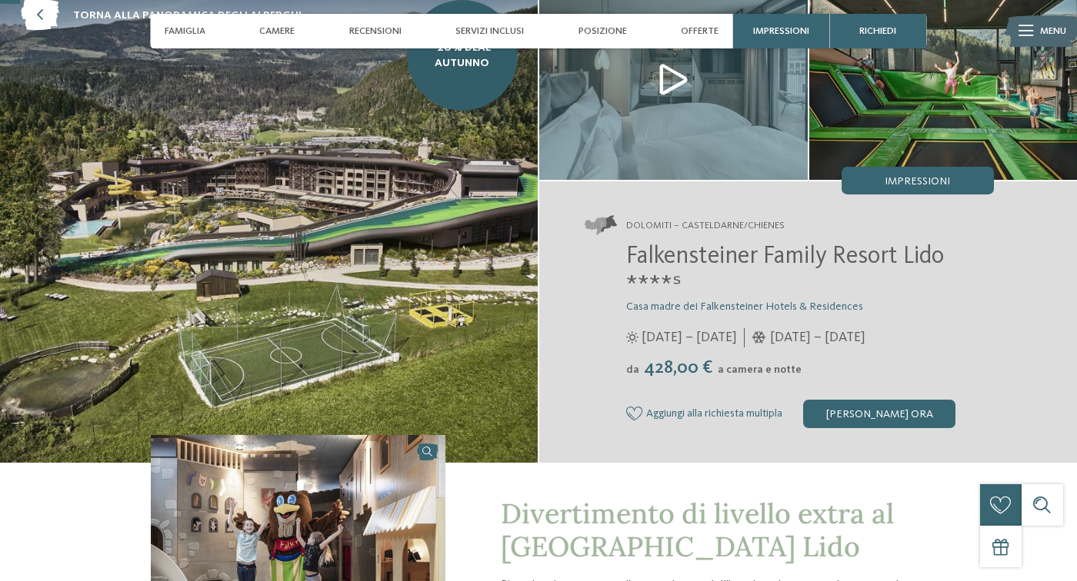
click at [716, 88] on img at bounding box center [673, 79] width 268 height 201
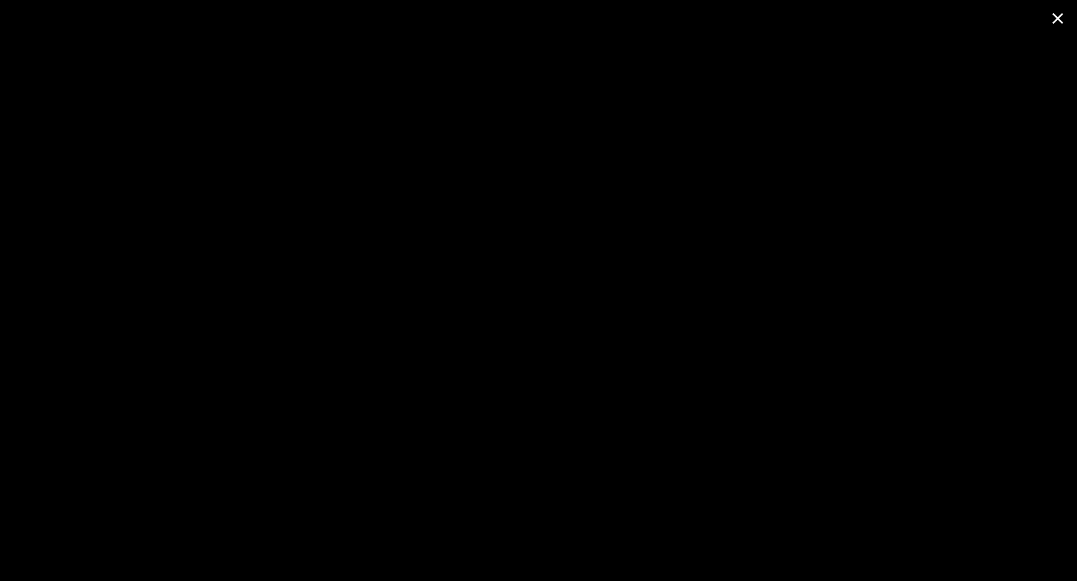
click at [1057, 8] on span at bounding box center [1057, 18] width 38 height 36
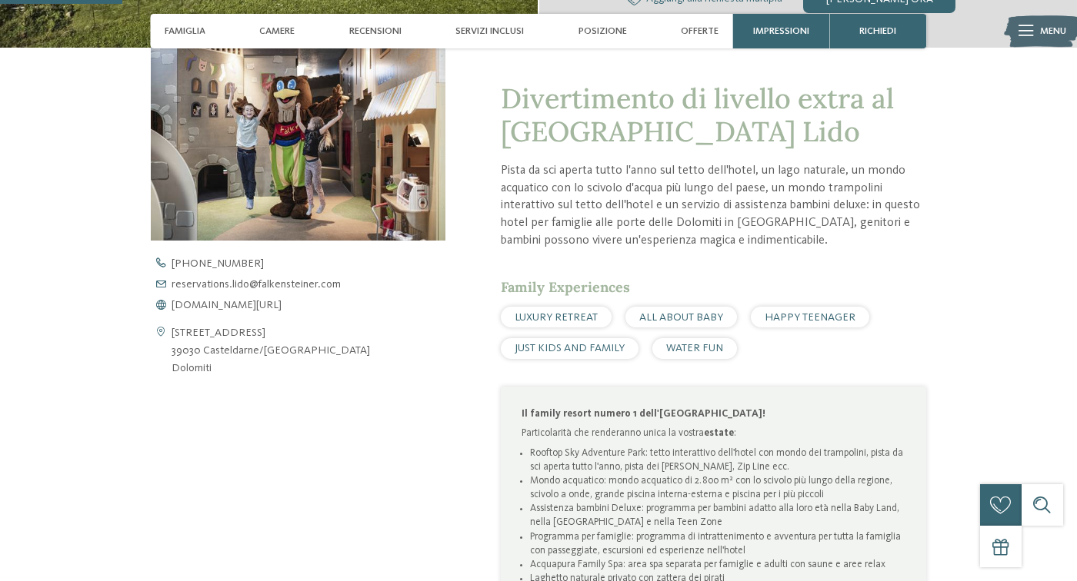
scroll to position [547, 0]
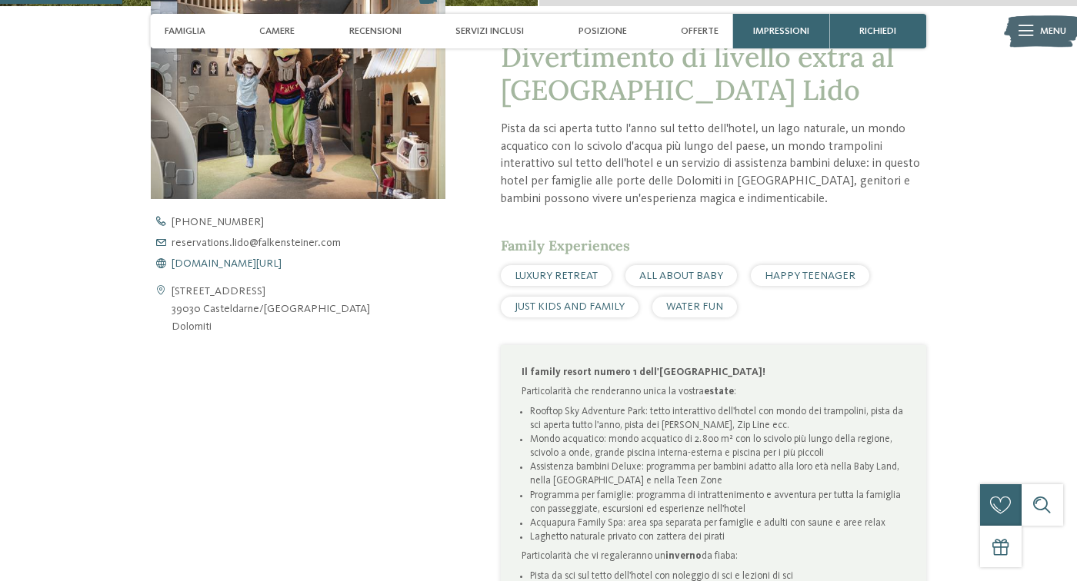
click at [281, 261] on span "[DOMAIN_NAME][URL]" at bounding box center [227, 263] width 110 height 11
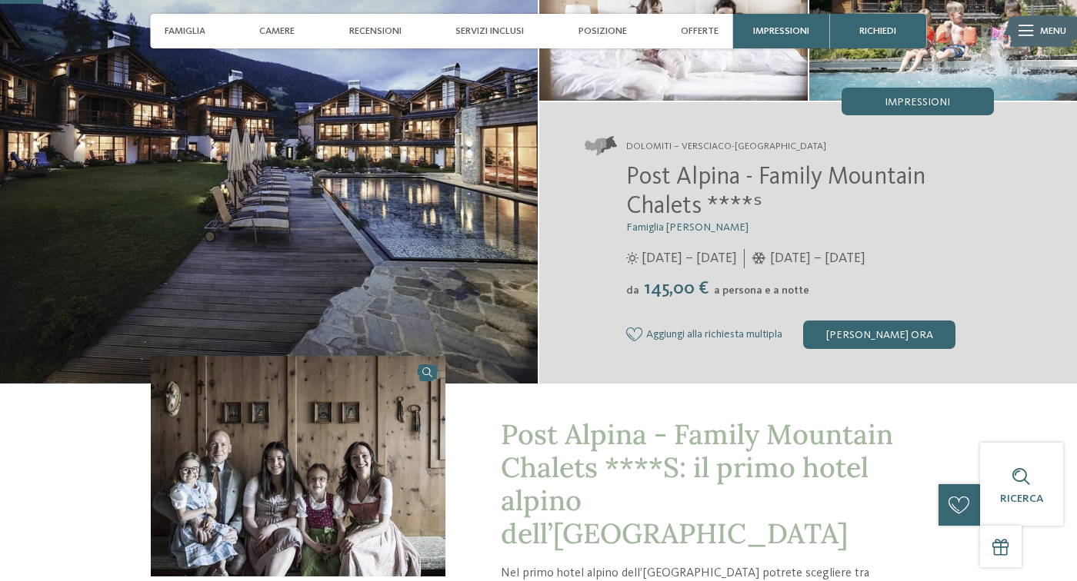
scroll to position [118, 0]
